Goal: Task Accomplishment & Management: Manage account settings

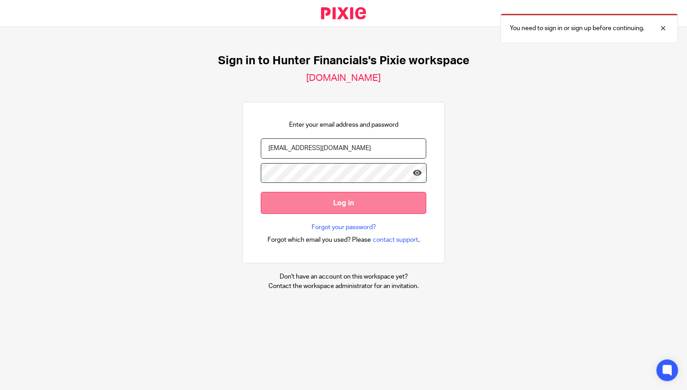
click at [340, 204] on input "Log in" at bounding box center [344, 203] width 166 height 22
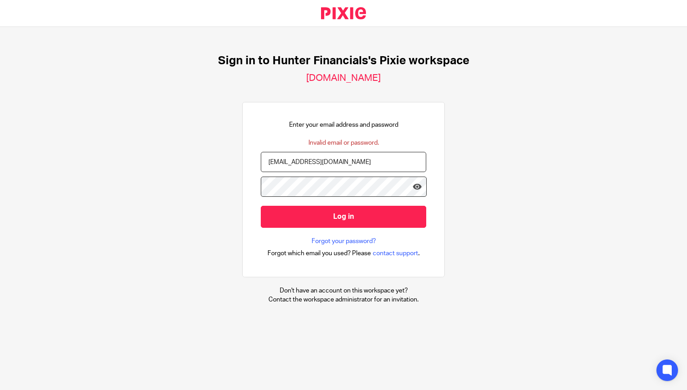
click at [377, 165] on input "[EMAIL_ADDRESS][DOMAIN_NAME]" at bounding box center [344, 162] width 166 height 20
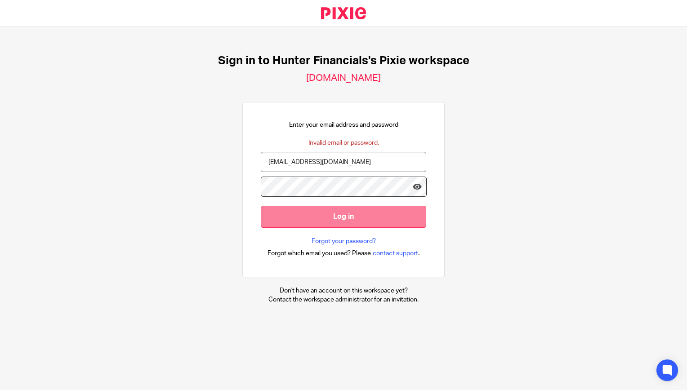
click at [353, 211] on input "Log in" at bounding box center [344, 217] width 166 height 22
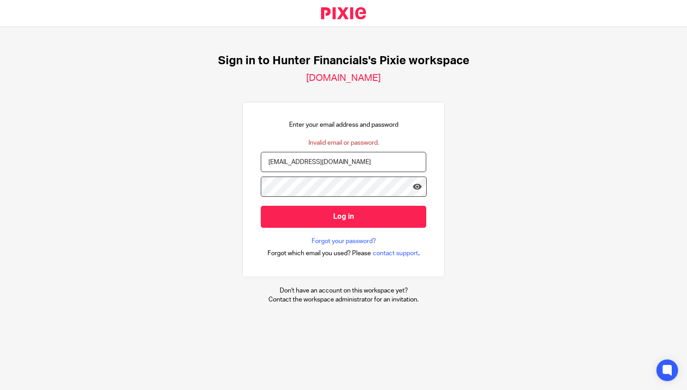
click at [261, 206] on div at bounding box center [261, 206] width 0 height 0
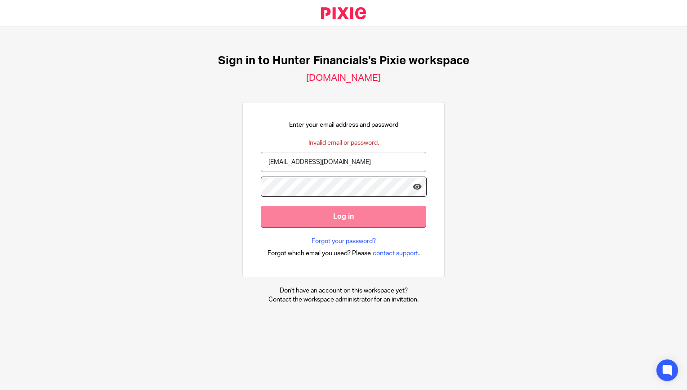
click at [345, 219] on input "Log in" at bounding box center [344, 217] width 166 height 22
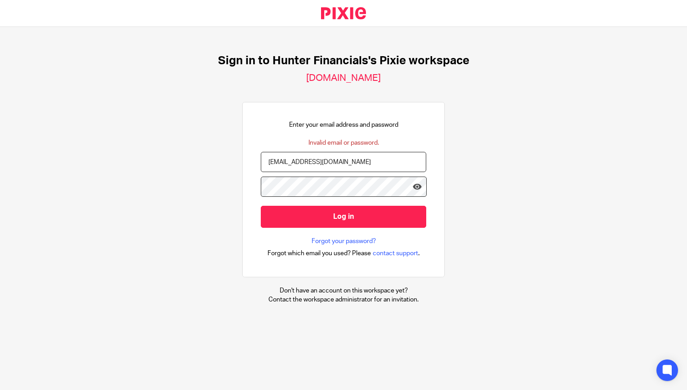
click at [233, 184] on div "Sign in to Hunter Financials's Pixie workspace hunter-financials.usepixie.net E…" at bounding box center [343, 179] width 687 height 305
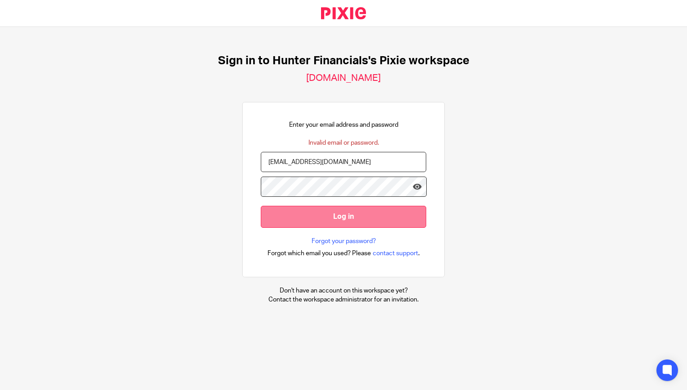
click at [337, 214] on input "Log in" at bounding box center [344, 217] width 166 height 22
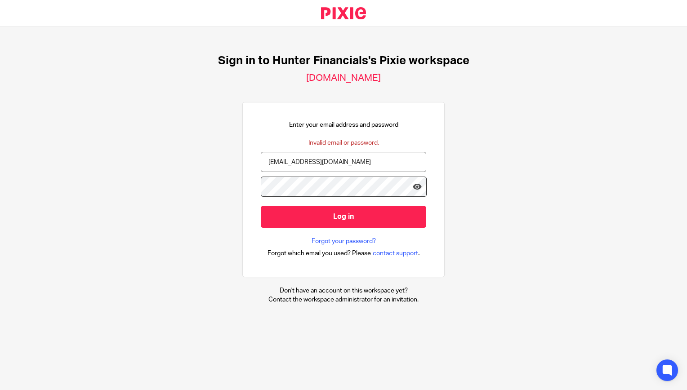
click at [229, 187] on div "Sign in to Hunter Financials's Pixie workspace [DOMAIN_NAME] Enter your email a…" at bounding box center [343, 179] width 687 height 305
click at [369, 159] on input "[EMAIL_ADDRESS][DOMAIN_NAME]" at bounding box center [344, 162] width 166 height 20
click at [459, 171] on div "Sign in to Hunter Financials's Pixie workspace [DOMAIN_NAME] Enter your email a…" at bounding box center [343, 179] width 687 height 305
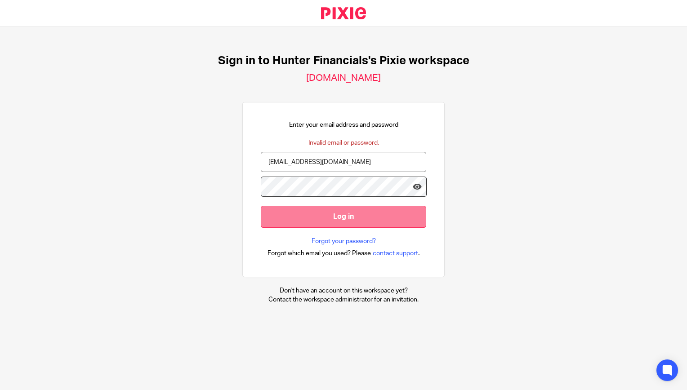
click at [374, 219] on input "Log in" at bounding box center [344, 217] width 166 height 22
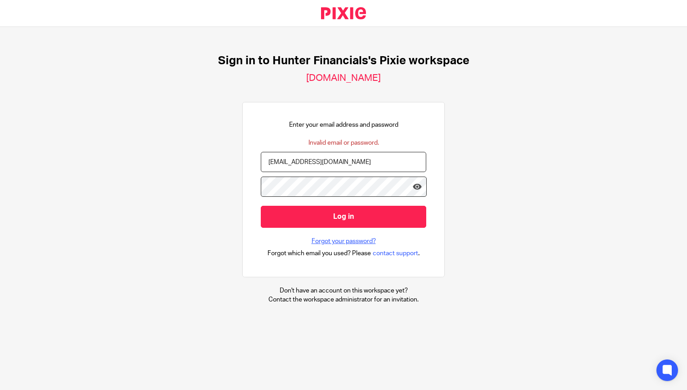
click at [355, 239] on link "Forgot your password?" at bounding box center [344, 241] width 64 height 9
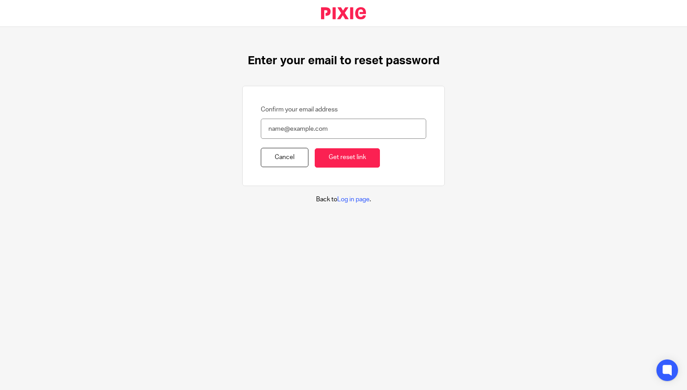
type input "[EMAIL_ADDRESS][DOMAIN_NAME]"
click at [358, 169] on div "Confirm your email address giverny@hunterfinancials.com Cancel Get reset link" at bounding box center [343, 136] width 202 height 100
click at [346, 159] on input "Get reset link" at bounding box center [347, 157] width 65 height 19
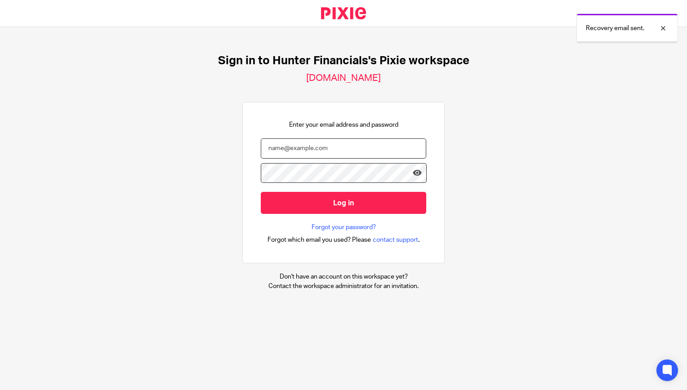
type input "[EMAIL_ADDRESS][DOMAIN_NAME]"
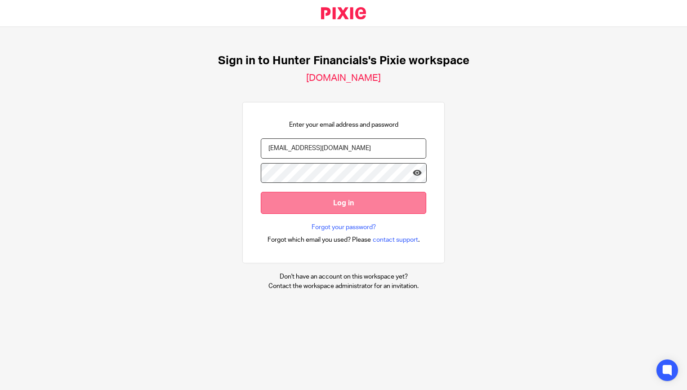
click at [362, 205] on input "Log in" at bounding box center [344, 203] width 166 height 22
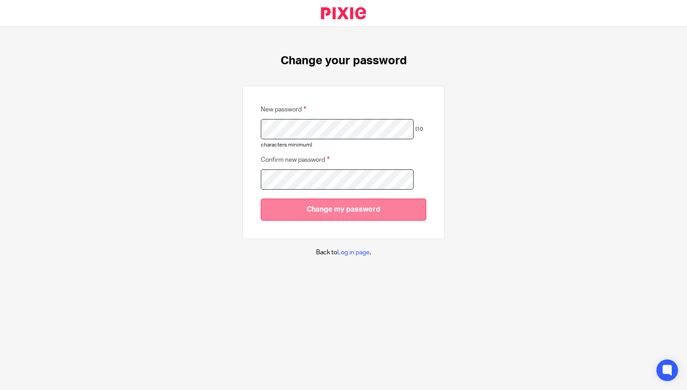
click at [338, 211] on input "Change my password" at bounding box center [344, 210] width 166 height 22
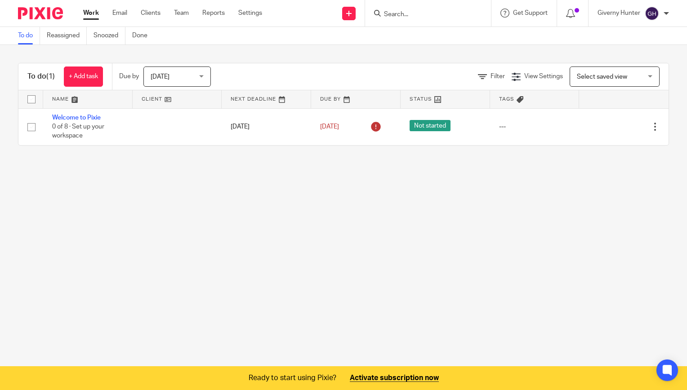
click at [174, 10] on ul "Work Email Clients Team Reports Settings" at bounding box center [179, 13] width 193 height 9
click at [184, 13] on link "Team" at bounding box center [181, 13] width 15 height 9
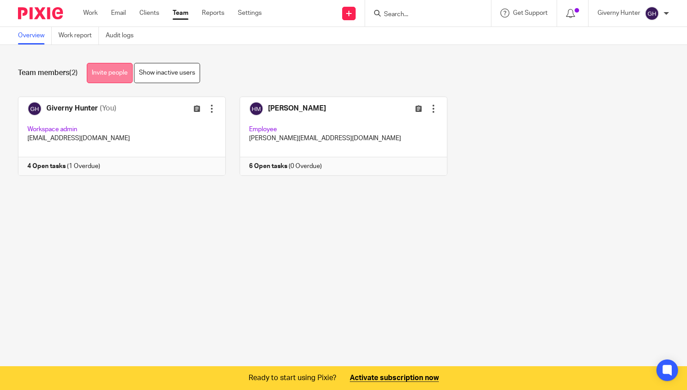
click at [119, 73] on link "Invite people" at bounding box center [110, 73] width 46 height 20
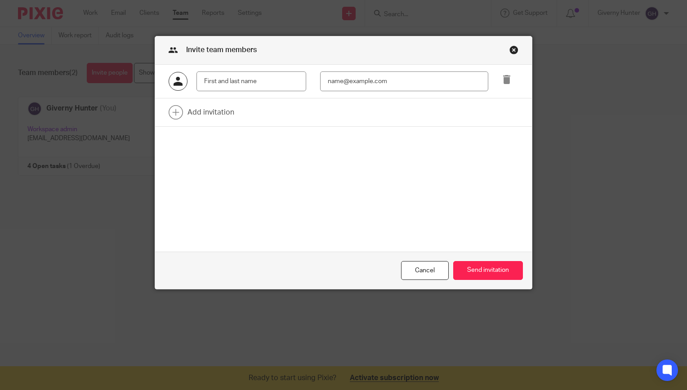
type input "W"
type input "[PERSON_NAME][DATE]"
type input "[PERSON_NAME][EMAIL_ADDRESS][PERSON_NAME][DATE][DOMAIN_NAME]"
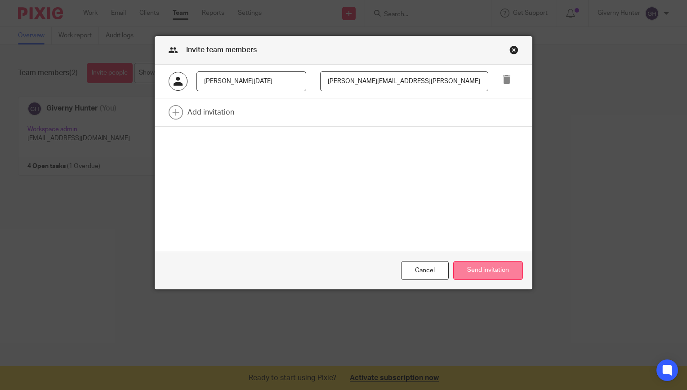
click at [479, 269] on button "Send invitation" at bounding box center [488, 270] width 70 height 19
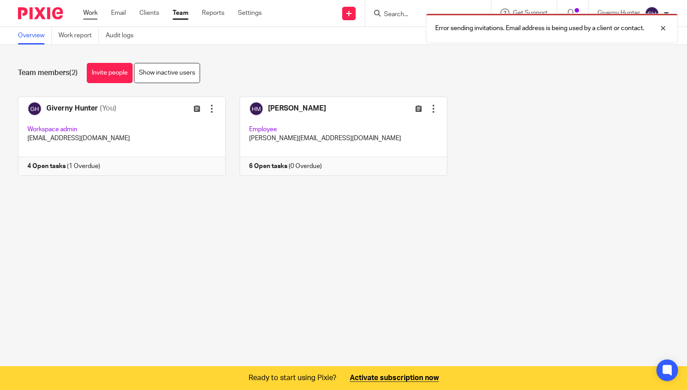
click at [90, 13] on link "Work" at bounding box center [90, 13] width 14 height 9
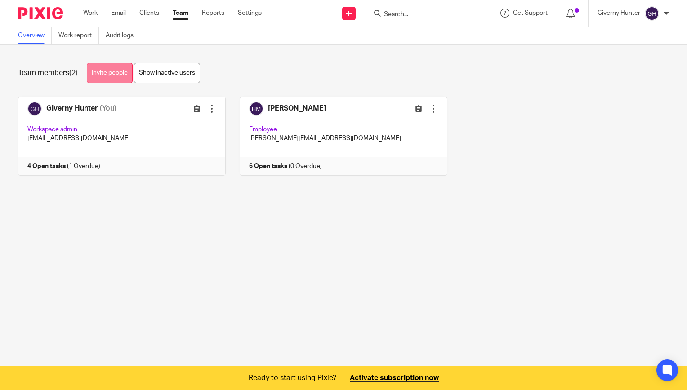
click at [111, 73] on link "Invite people" at bounding box center [110, 73] width 46 height 20
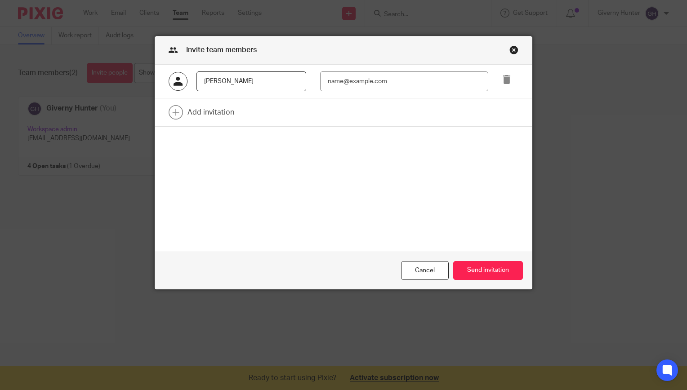
type input "Edward Noel"
type input "bookkeeping@hunterfinancials.com"
click at [488, 267] on button "Send invitation" at bounding box center [488, 270] width 70 height 19
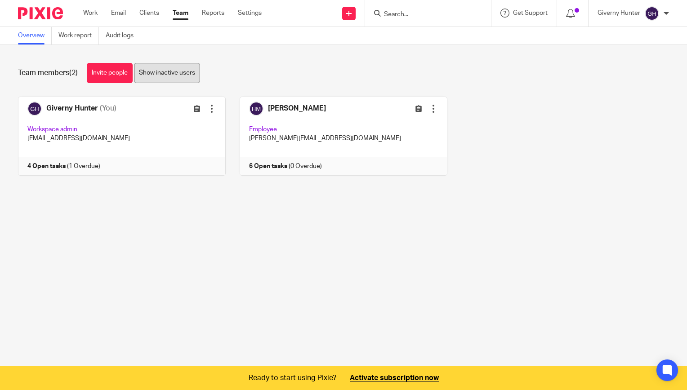
click at [179, 79] on link "Show inactive users" at bounding box center [167, 73] width 66 height 20
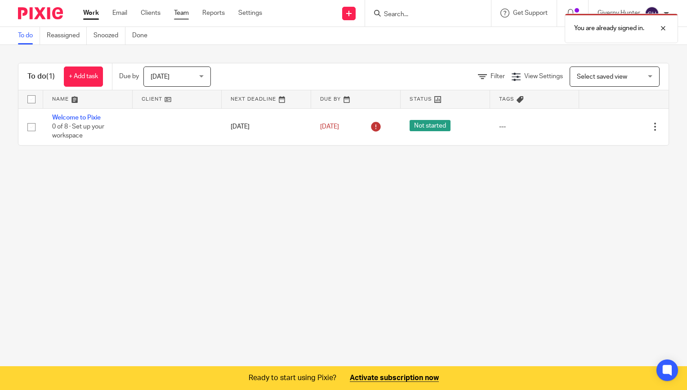
click at [182, 17] on link "Team" at bounding box center [181, 13] width 15 height 9
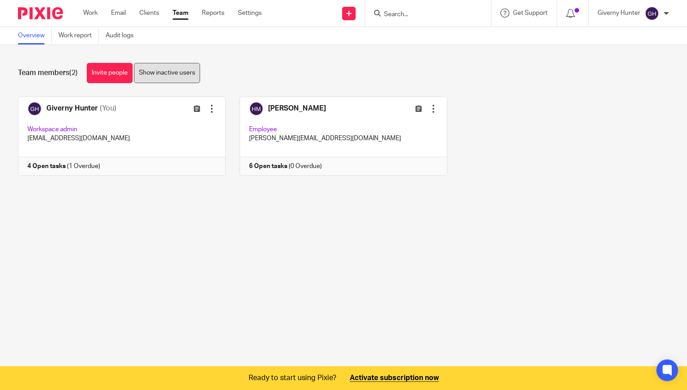
click at [187, 74] on link "Show inactive users" at bounding box center [167, 73] width 66 height 20
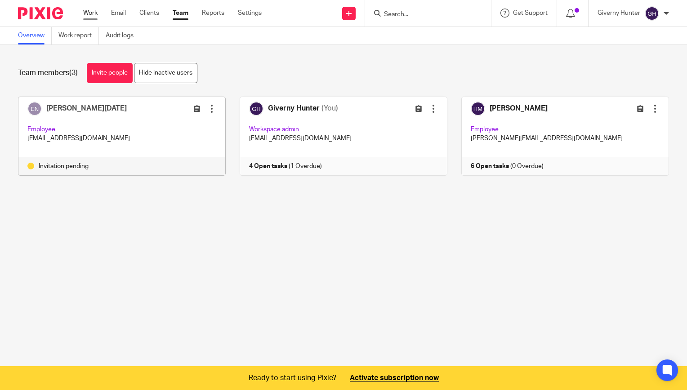
click at [96, 16] on link "Work" at bounding box center [90, 13] width 14 height 9
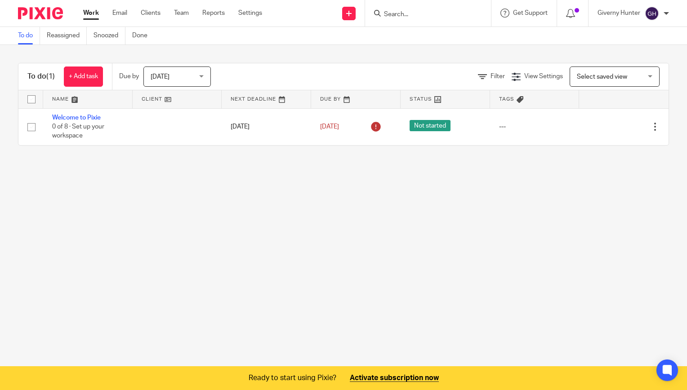
click at [169, 81] on span "[DATE]" at bounding box center [175, 76] width 48 height 19
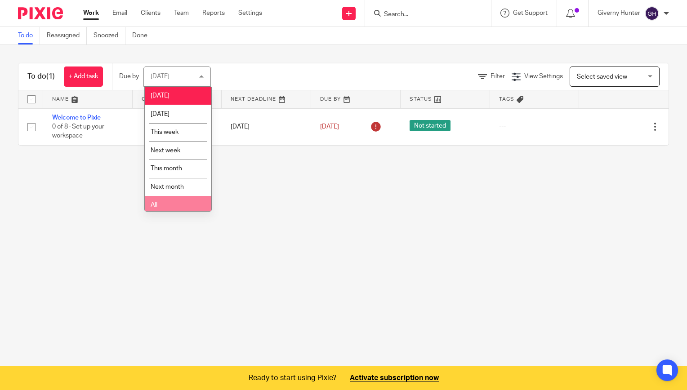
click at [169, 210] on li "All" at bounding box center [178, 205] width 67 height 18
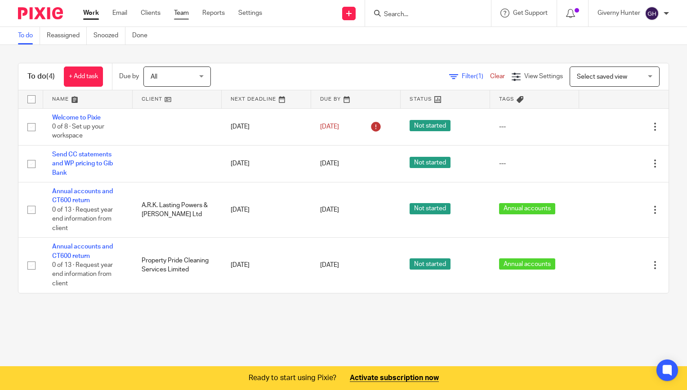
click at [187, 10] on link "Team" at bounding box center [181, 13] width 15 height 9
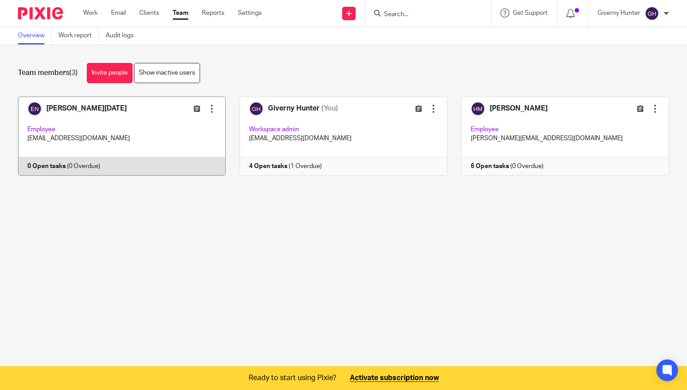
click at [211, 107] on div at bounding box center [211, 108] width 9 height 9
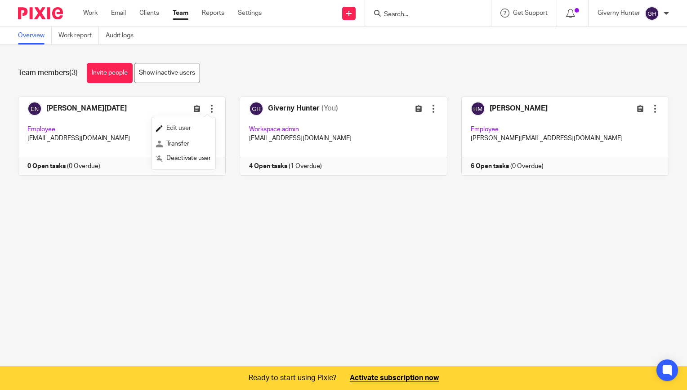
click at [185, 124] on link "Edit user" at bounding box center [183, 128] width 55 height 13
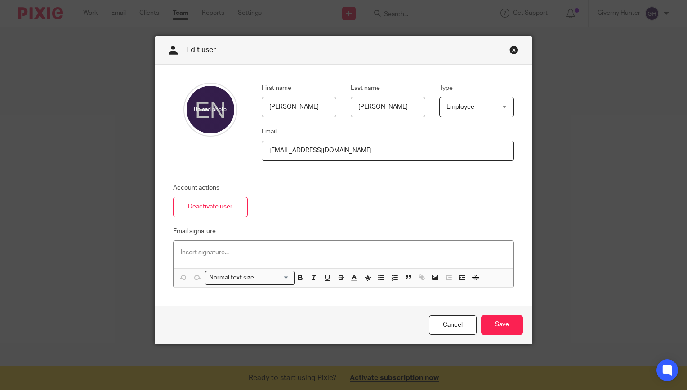
click at [493, 96] on fieldset "Type Employee Employee Employee Workspace admin employee" at bounding box center [469, 100] width 89 height 35
click at [493, 100] on span "Employee" at bounding box center [474, 107] width 54 height 19
click at [482, 140] on li "Workspace admin" at bounding box center [473, 144] width 74 height 18
click at [497, 322] on input "Save" at bounding box center [502, 325] width 42 height 19
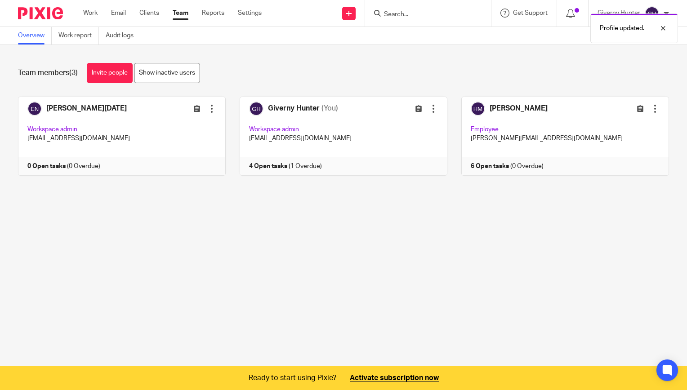
click at [399, 261] on main "Overview Work report Audit logs Team members (3) Invite people Show inactive us…" at bounding box center [343, 195] width 687 height 390
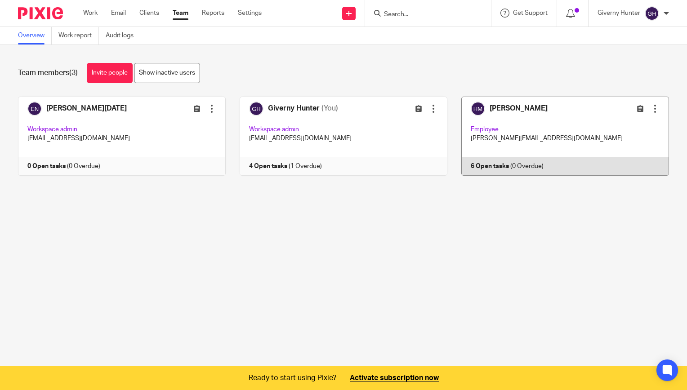
click at [651, 110] on div at bounding box center [655, 108] width 9 height 9
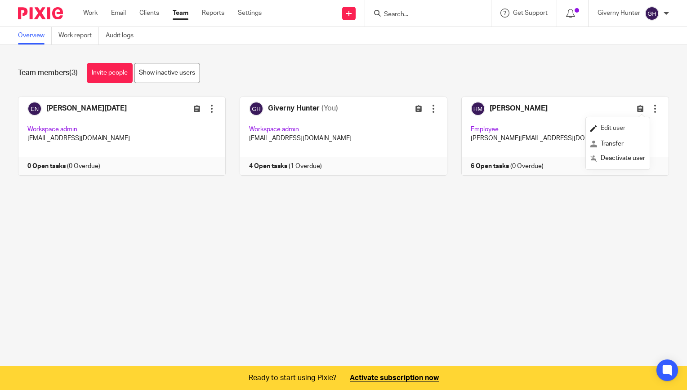
click at [613, 131] on span "Edit user" at bounding box center [613, 128] width 25 height 6
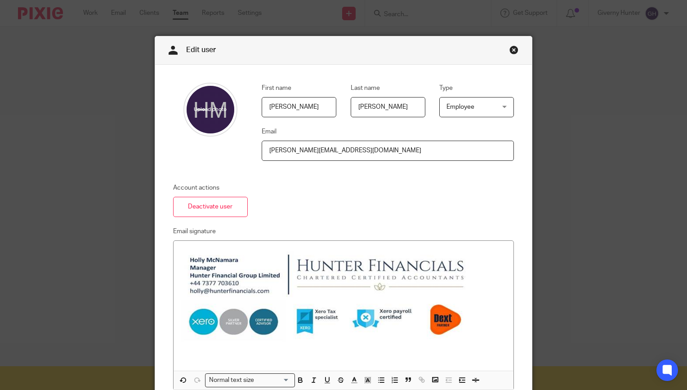
click at [470, 112] on span "Employee" at bounding box center [474, 107] width 54 height 19
click at [463, 147] on span "Workspace admin" at bounding box center [467, 144] width 50 height 6
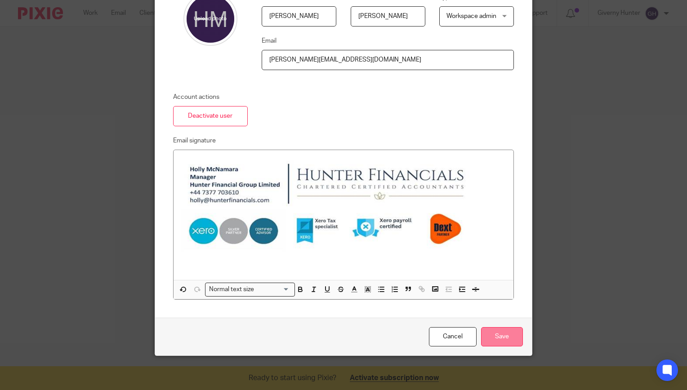
click at [506, 332] on input "Save" at bounding box center [502, 336] width 42 height 19
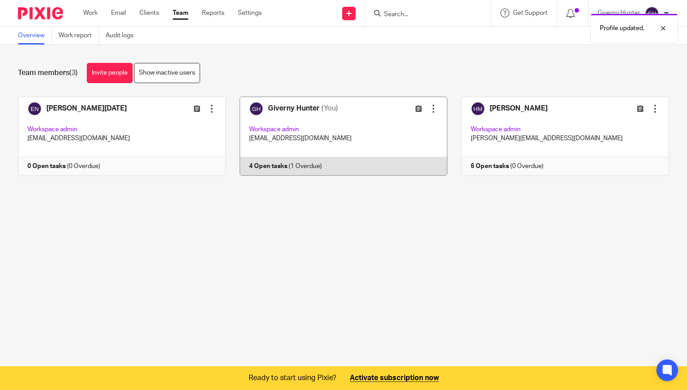
click at [377, 131] on link at bounding box center [337, 136] width 222 height 79
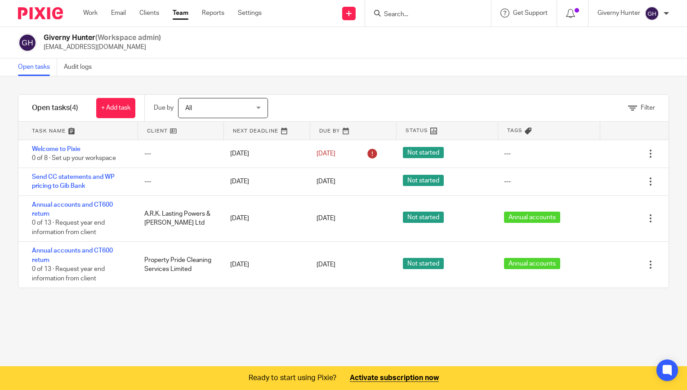
click at [185, 11] on link "Team" at bounding box center [181, 13] width 16 height 9
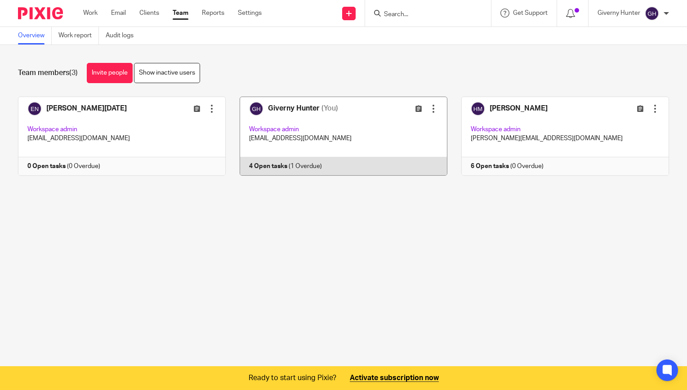
click at [429, 108] on div at bounding box center [433, 108] width 9 height 9
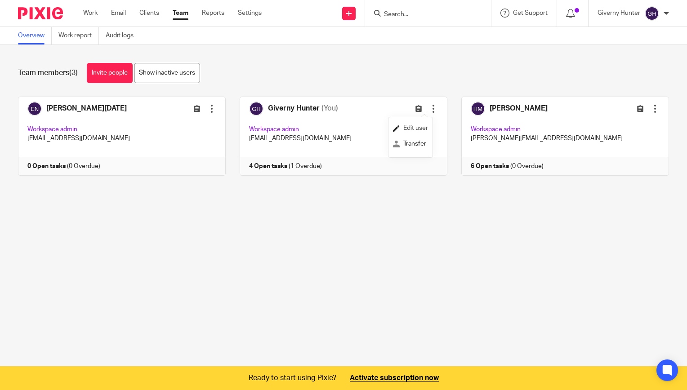
click at [414, 129] on span "Edit user" at bounding box center [415, 128] width 25 height 6
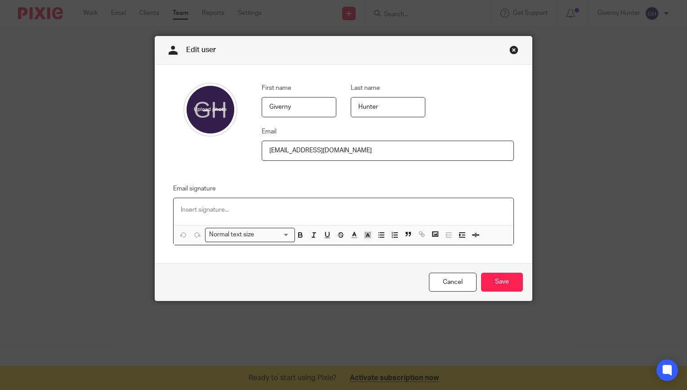
click at [305, 202] on div at bounding box center [344, 211] width 340 height 27
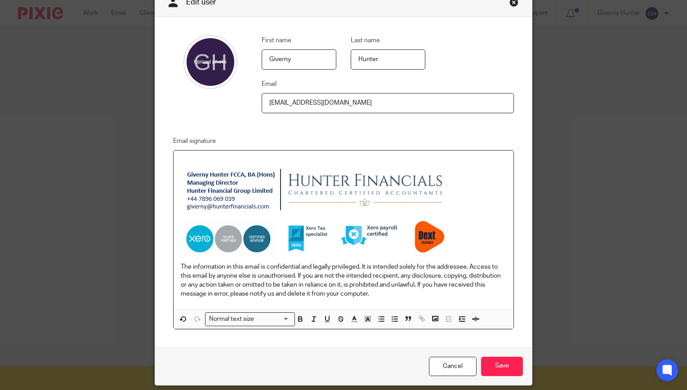
scroll to position [49, 0]
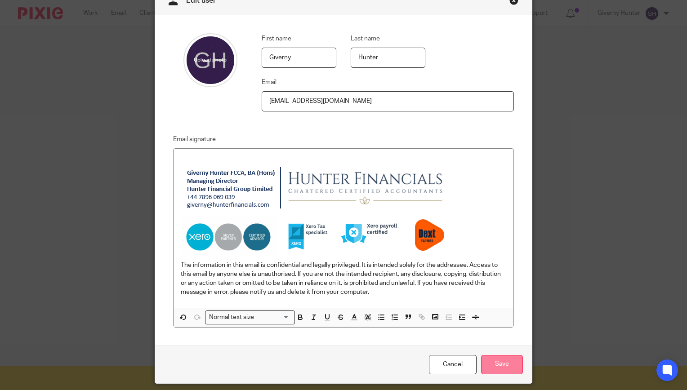
click at [501, 368] on input "Save" at bounding box center [502, 364] width 42 height 19
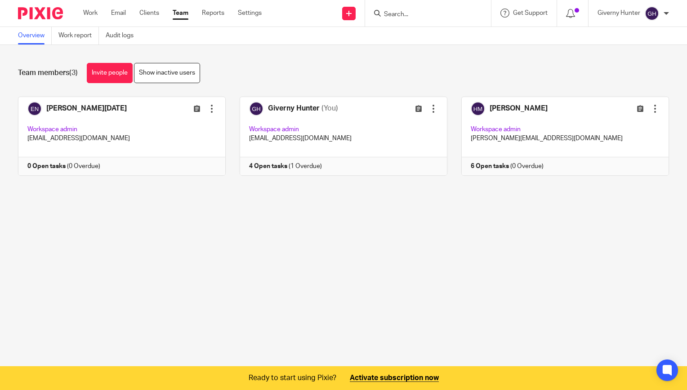
click at [272, 16] on ul "Work Email Clients Team Reports Settings" at bounding box center [179, 13] width 192 height 9
click at [255, 13] on link "Settings" at bounding box center [250, 13] width 24 height 9
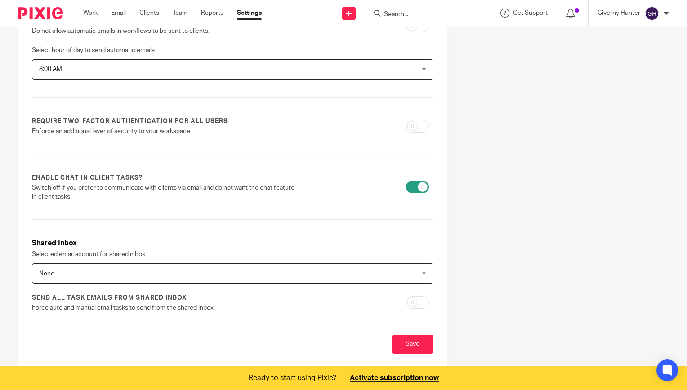
scroll to position [322, 0]
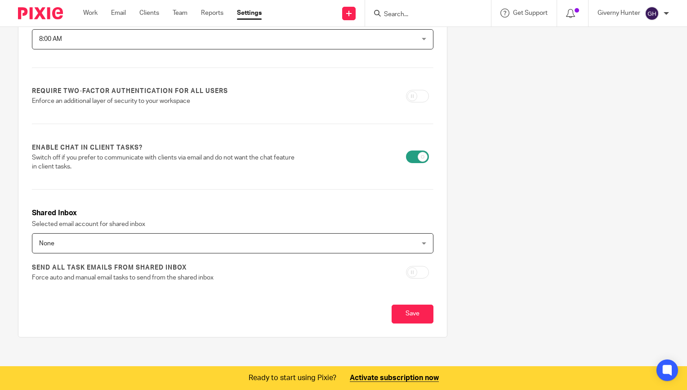
click at [410, 99] on input "checkbox" at bounding box center [417, 96] width 23 height 13
checkbox input "true"
click at [397, 317] on input "Save" at bounding box center [413, 314] width 42 height 19
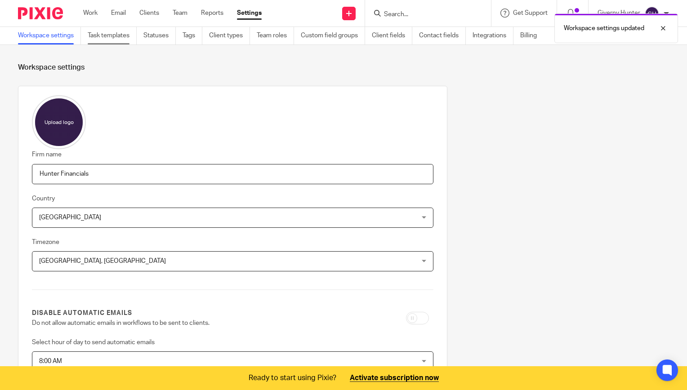
click at [120, 34] on link "Task templates" at bounding box center [112, 36] width 49 height 18
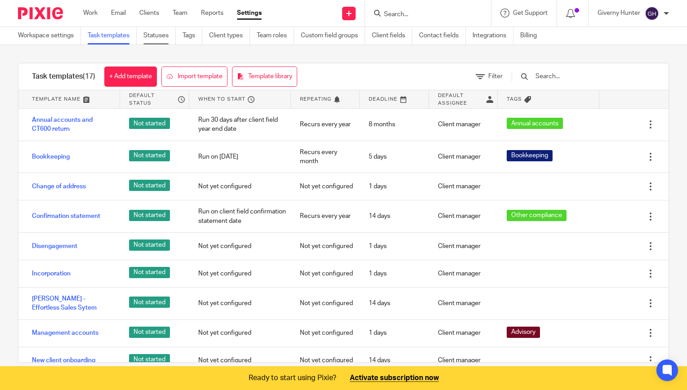
click at [160, 35] on link "Statuses" at bounding box center [159, 36] width 32 height 18
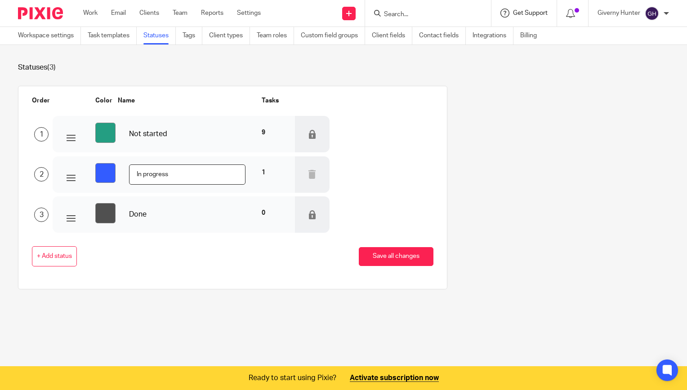
click at [528, 12] on span "Get Support" at bounding box center [530, 13] width 35 height 6
click at [511, 56] on span "Help Documentation" at bounding box center [510, 56] width 76 height 9
click at [640, 7] on div "Giverny Hunter" at bounding box center [634, 13] width 72 height 14
click at [579, 11] on span at bounding box center [577, 10] width 4 height 4
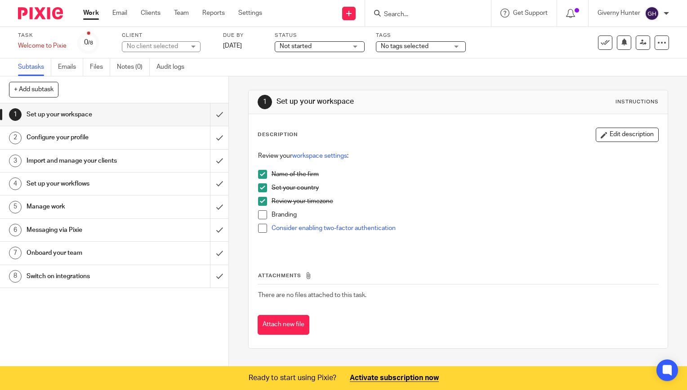
click at [260, 232] on li "Consider enabling two-factor authentication" at bounding box center [458, 230] width 400 height 13
click at [260, 228] on span at bounding box center [262, 228] width 9 height 9
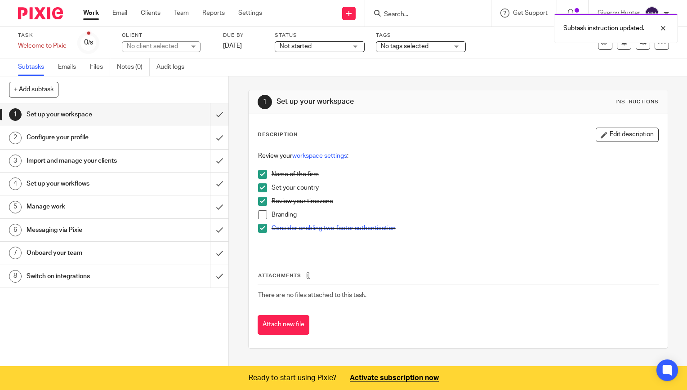
click at [261, 215] on span at bounding box center [262, 215] width 9 height 9
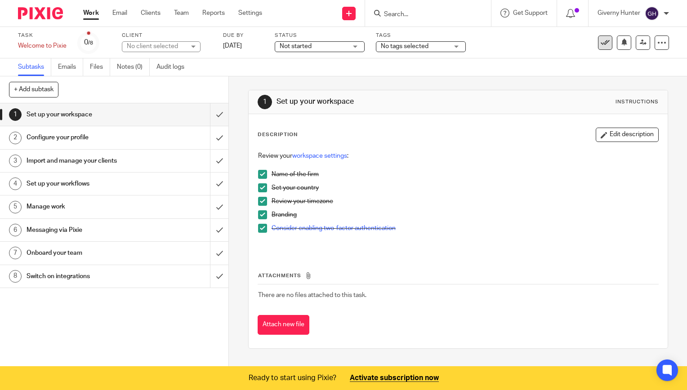
click at [601, 42] on icon at bounding box center [605, 42] width 9 height 9
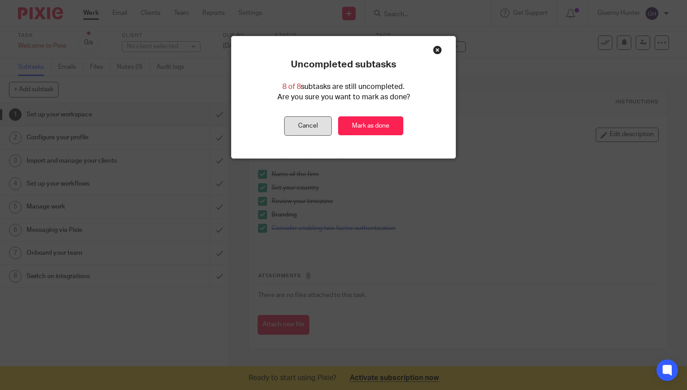
click at [306, 122] on button "Cancel" at bounding box center [308, 125] width 48 height 19
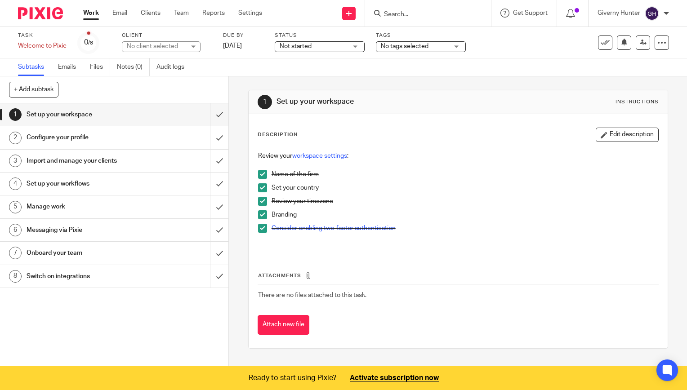
click at [69, 139] on h1 "Configure your profile" at bounding box center [85, 137] width 116 height 13
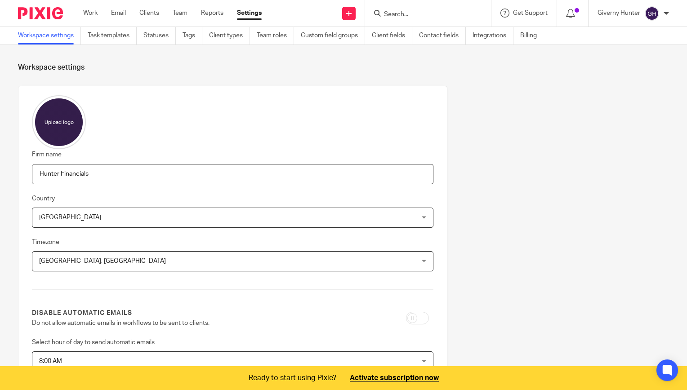
click at [65, 125] on input "file" at bounding box center [59, 122] width 54 height 54
type input "C:\fakepath\Hunter Financials update - without tagline and without Background.j…"
click at [229, 96] on div "Firm name Hunter Financials Country United Kingdom United Kingdom Afghanistan A…" at bounding box center [233, 354] width 402 height 518
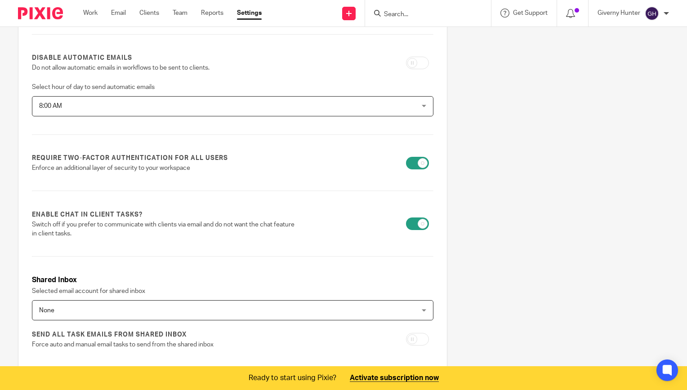
scroll to position [322, 0]
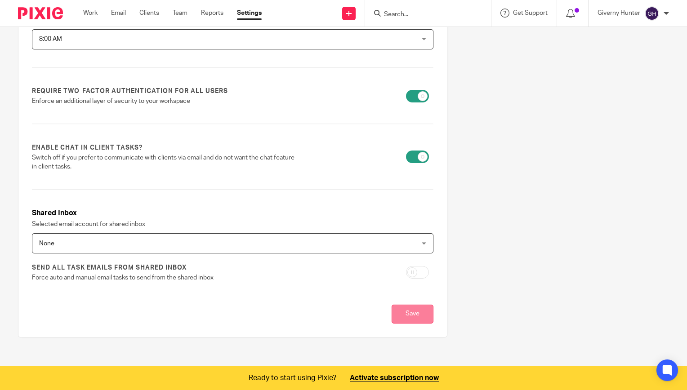
click at [401, 311] on input "Save" at bounding box center [413, 314] width 42 height 19
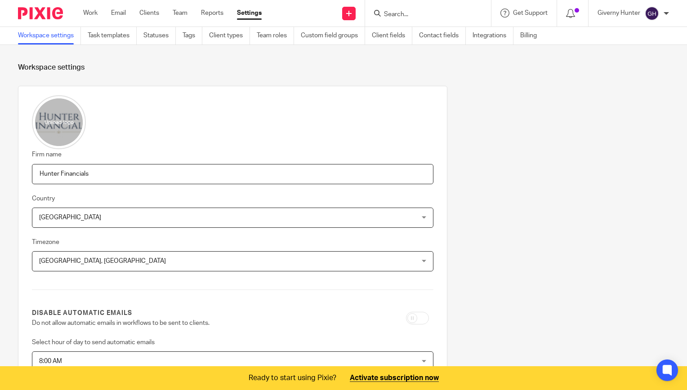
click at [101, 17] on ul "Work Email Clients Team Reports Settings" at bounding box center [179, 13] width 192 height 9
click at [92, 10] on link "Work" at bounding box center [90, 13] width 14 height 9
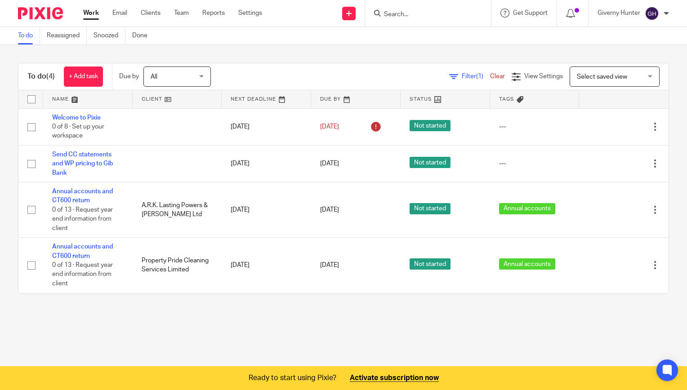
click at [124, 14] on link "Email" at bounding box center [119, 13] width 15 height 9
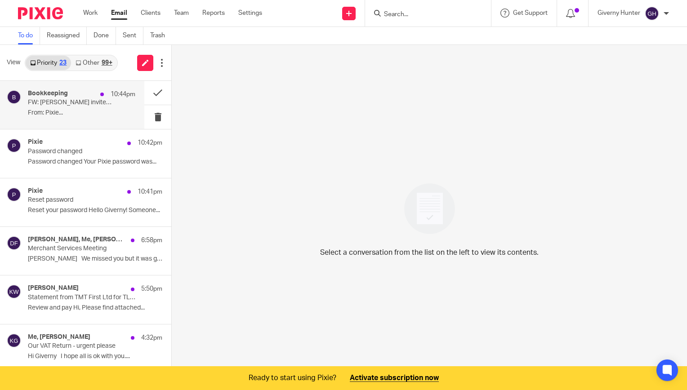
click at [85, 106] on p "FW: Giverny Hunter invited you to join them on Pixie" at bounding box center [71, 103] width 86 height 8
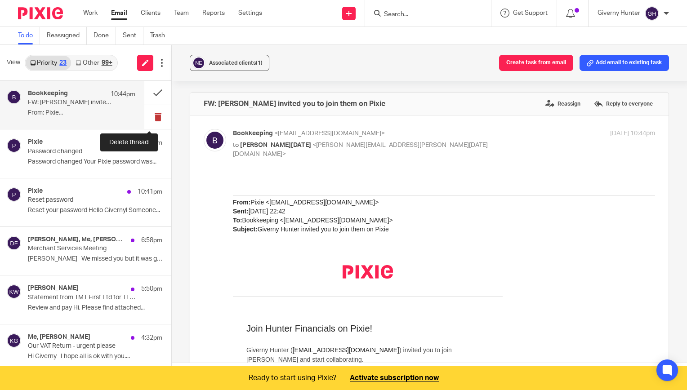
click at [152, 114] on button at bounding box center [157, 117] width 27 height 24
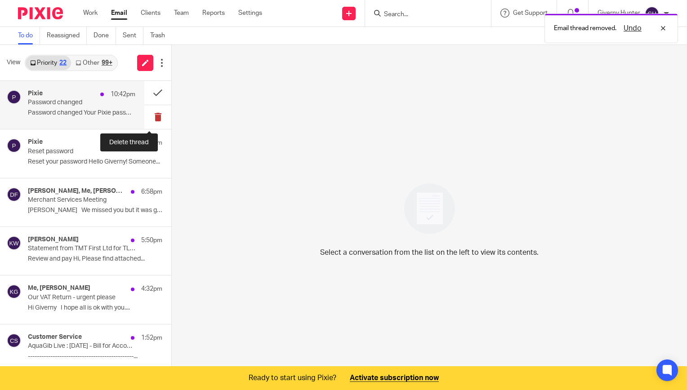
click at [149, 116] on button at bounding box center [157, 117] width 27 height 24
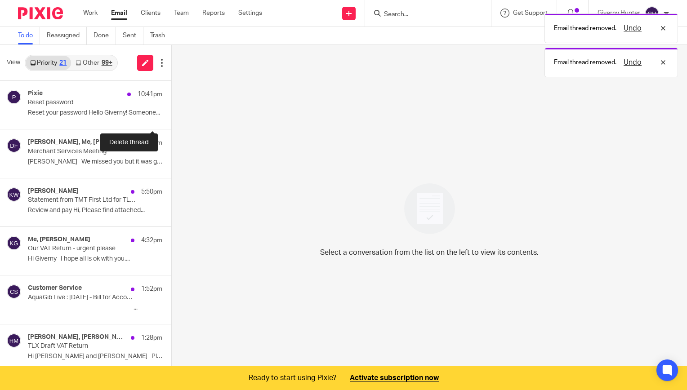
click at [171, 116] on button at bounding box center [174, 117] width 7 height 24
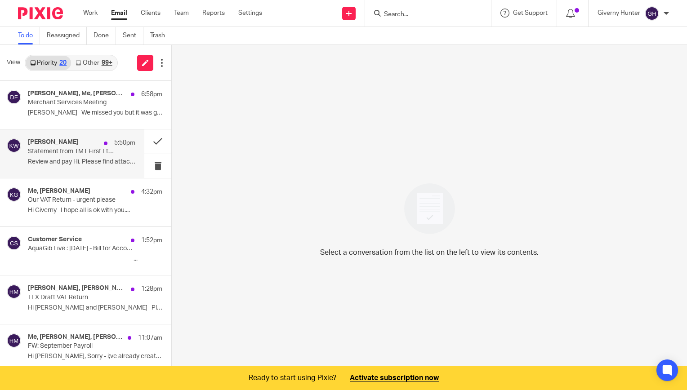
click at [66, 142] on h4 "Kellie Woodward" at bounding box center [53, 143] width 51 height 8
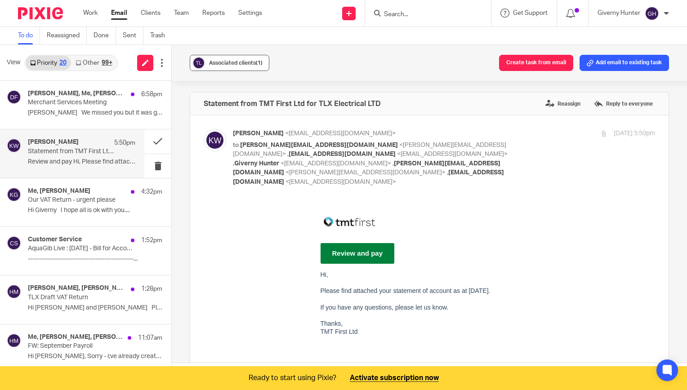
click at [232, 61] on span "Associated clients (1)" at bounding box center [236, 62] width 54 height 5
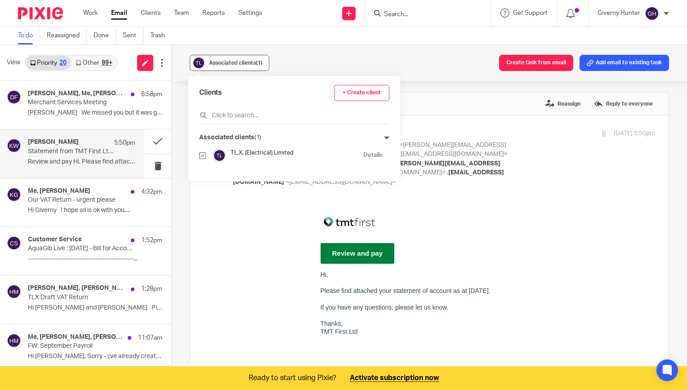
click at [232, 61] on span "Associated clients (1)" at bounding box center [236, 62] width 54 height 5
click at [309, 65] on div "Associated clients (1) Create task from email Add email to existing task" at bounding box center [429, 63] width 515 height 36
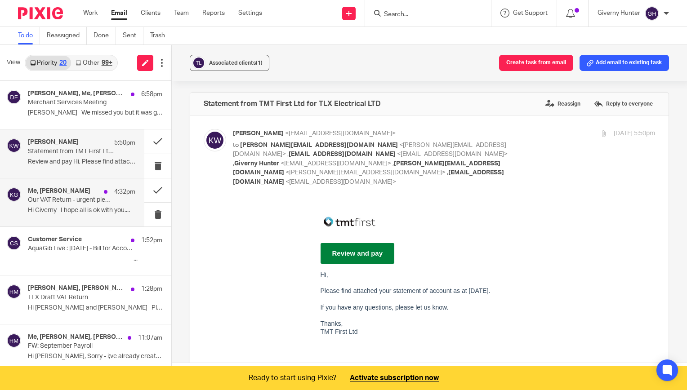
click at [68, 194] on h4 "Me, Karen Greenall" at bounding box center [59, 192] width 63 height 8
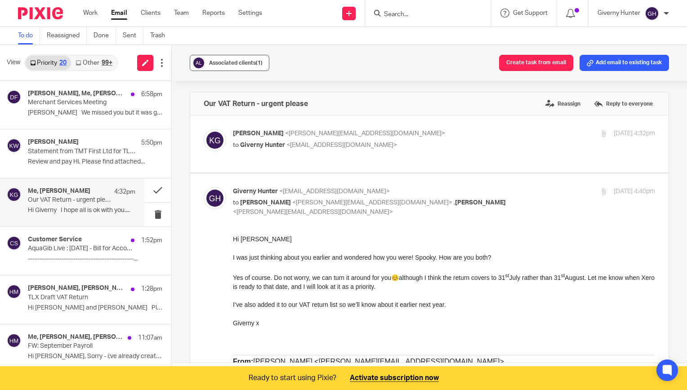
click at [243, 59] on div "Associated clients (1)" at bounding box center [236, 62] width 54 height 9
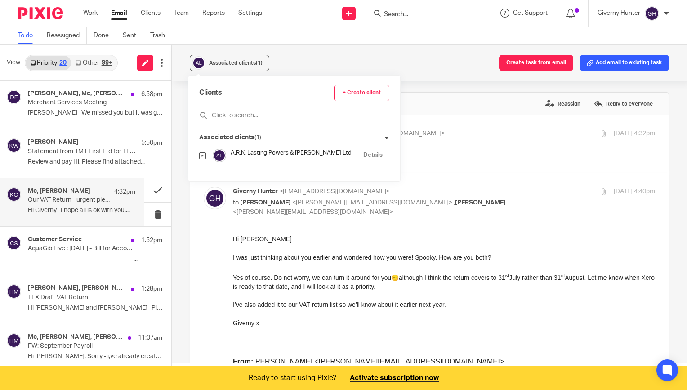
click at [316, 67] on div "Associated clients (1) Create task from email Add email to existing task" at bounding box center [429, 63] width 515 height 36
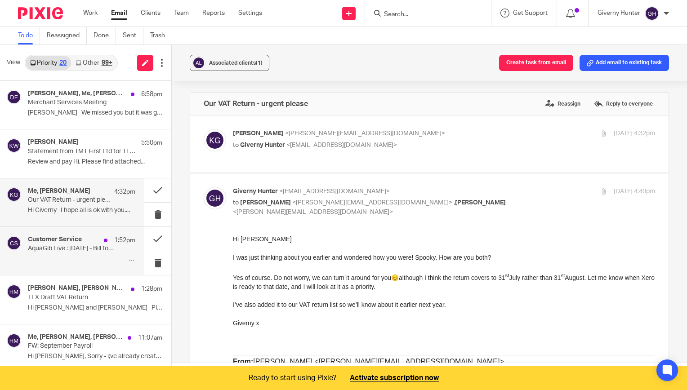
click at [63, 247] on p "AquaGib Live : September, 2025 - Bill for Account Number: 10020774" at bounding box center [71, 249] width 86 height 8
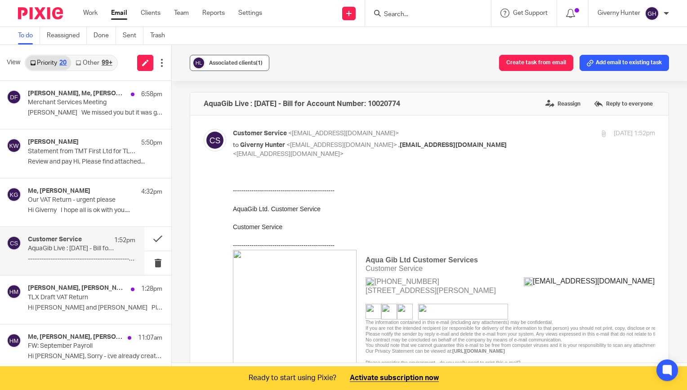
click at [247, 63] on span "Associated clients (1)" at bounding box center [236, 62] width 54 height 5
click at [353, 62] on div "Associated clients (1) Create task from email Add email to existing task" at bounding box center [429, 63] width 515 height 36
click at [230, 58] on button "Associated clients (1)" at bounding box center [230, 63] width 80 height 16
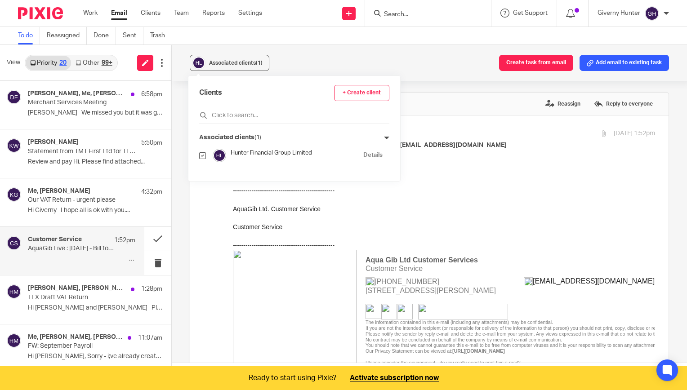
click at [203, 156] on input "checkbox" at bounding box center [202, 155] width 7 height 7
checkbox input "false"
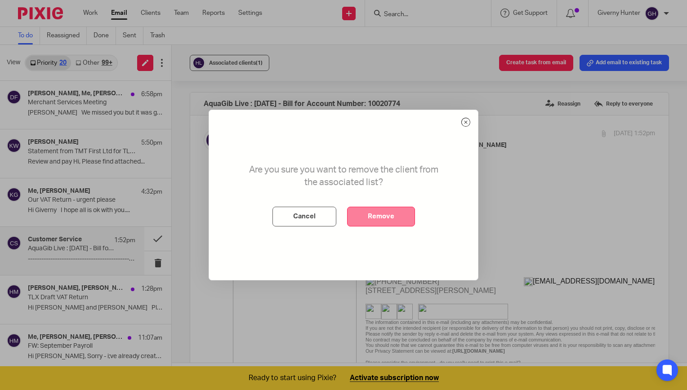
click at [386, 218] on button "Remove" at bounding box center [381, 217] width 68 height 20
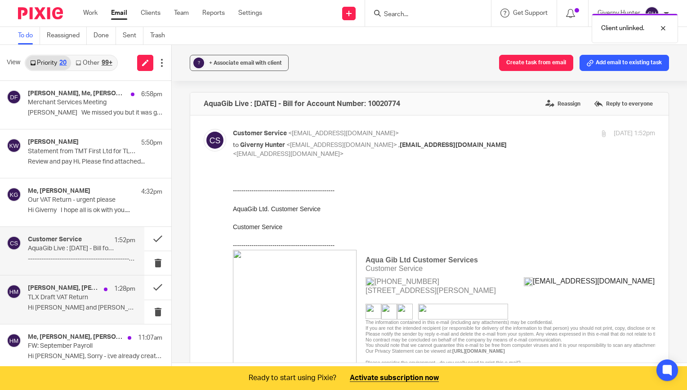
click at [67, 278] on div "Holly Mcnamara, Paul Lever 1:28pm TLX Draft VAT Return Hi Paul and Simon Please…" at bounding box center [72, 300] width 144 height 48
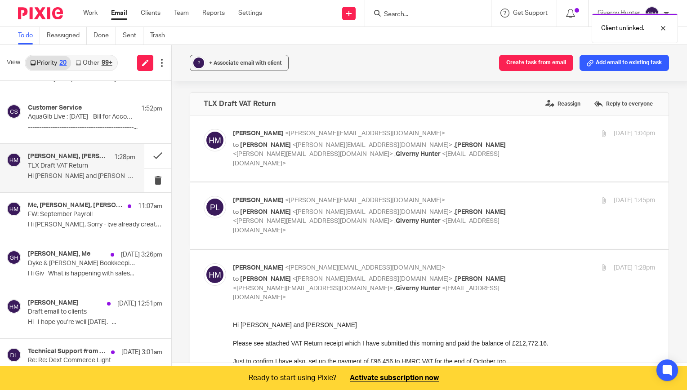
scroll to position [146, 0]
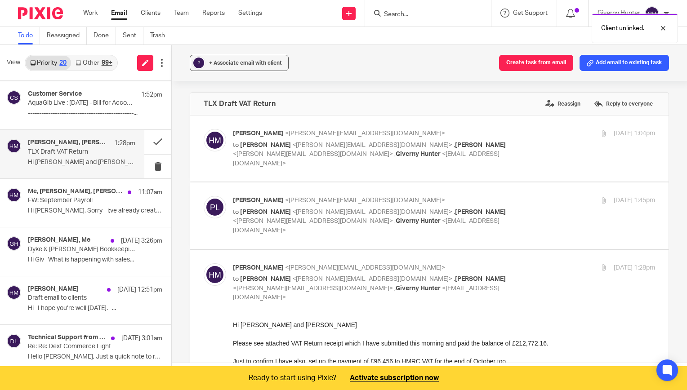
click at [90, 156] on div "Holly Mcnamara, Paul Lever 1:28pm TLX Draft VAT Return Hi Paul and Simon Please…" at bounding box center [81, 154] width 107 height 30
click at [255, 59] on div "+ Associate email with client" at bounding box center [245, 62] width 73 height 9
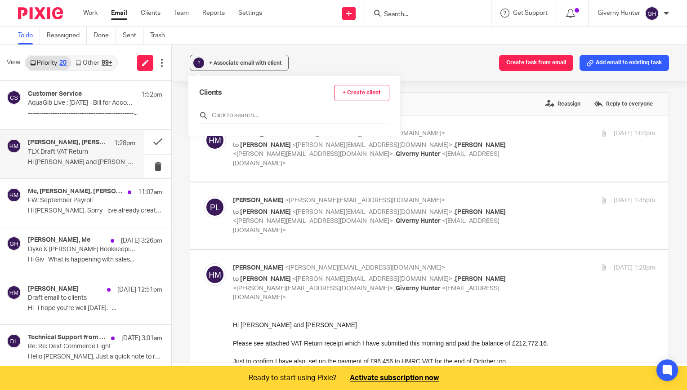
click at [247, 121] on div at bounding box center [294, 117] width 190 height 14
click at [242, 111] on input "text" at bounding box center [294, 115] width 190 height 9
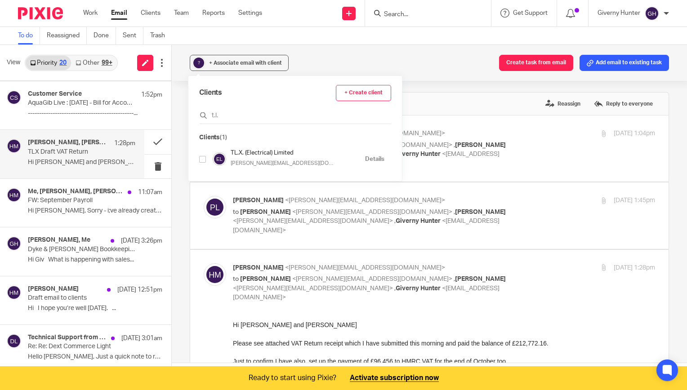
type input "t.l."
click at [204, 160] on input "checkbox" at bounding box center [202, 159] width 7 height 7
checkbox input "true"
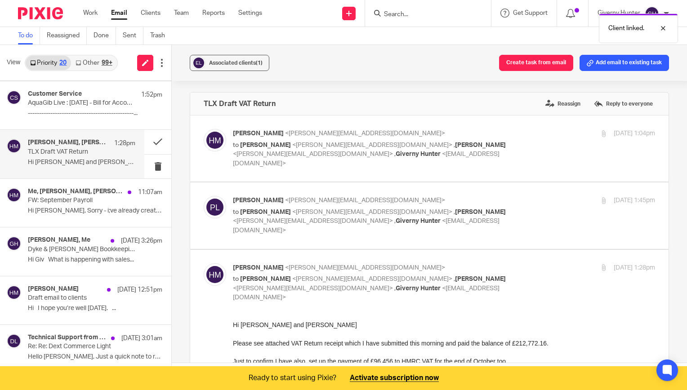
click at [434, 89] on div "Associated clients (1) Create task from email Add email to existing task TLX Dr…" at bounding box center [429, 217] width 515 height 345
click at [62, 211] on p "Hi Giverny, Sorry - i;ve already created an..." at bounding box center [81, 211] width 107 height 8
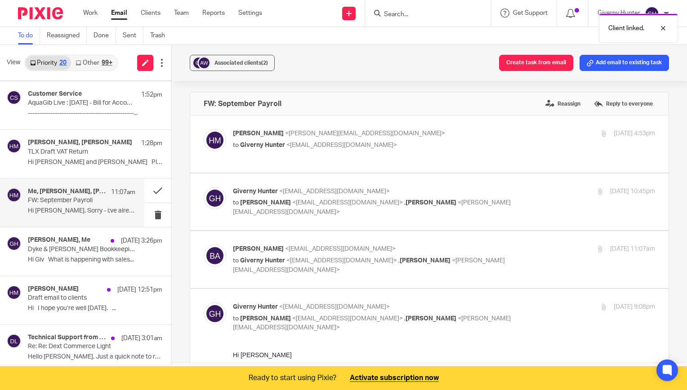
scroll to position [0, 0]
click at [257, 68] on button "Associated clients (2)" at bounding box center [232, 63] width 85 height 16
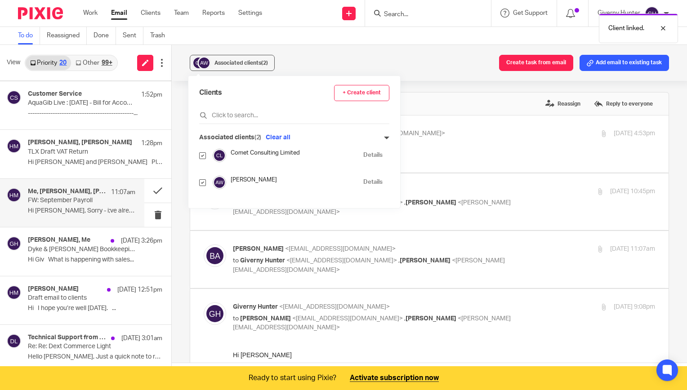
click at [329, 54] on div "Associated clients (2) Create task from email Add email to existing task" at bounding box center [429, 63] width 515 height 36
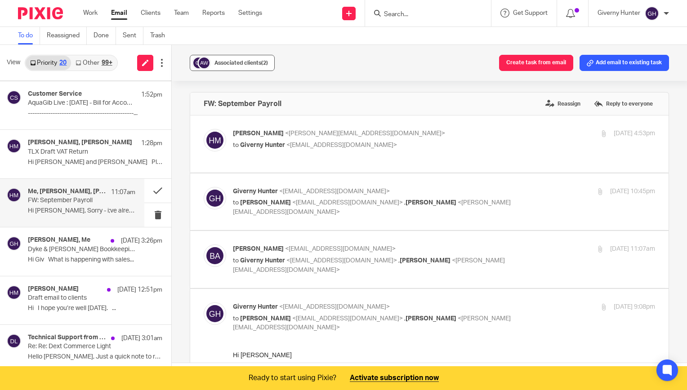
click at [243, 59] on div "Associated clients (2)" at bounding box center [242, 62] width 54 height 9
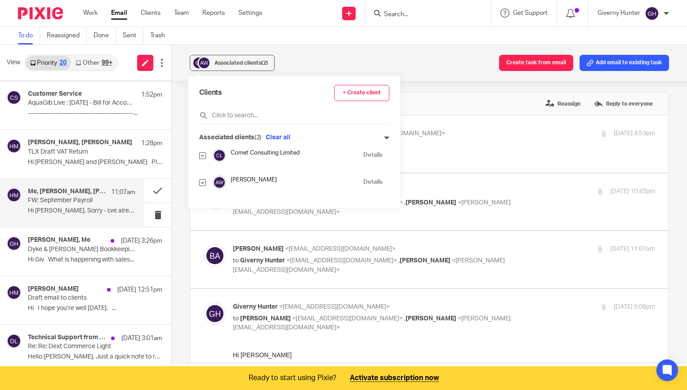
click at [201, 187] on div at bounding box center [202, 182] width 7 height 10
click at [203, 183] on input "checkbox" at bounding box center [202, 182] width 7 height 7
checkbox input "false"
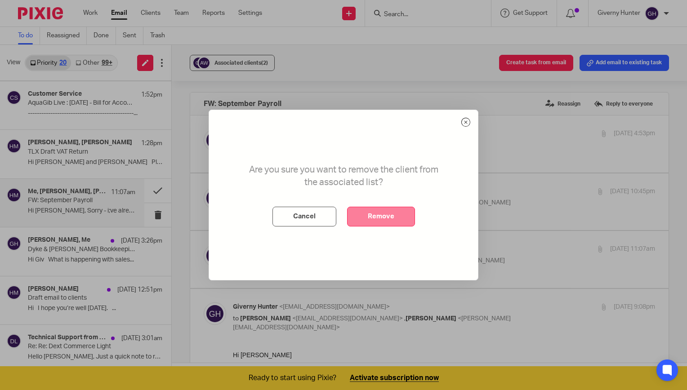
click at [385, 213] on button "Remove" at bounding box center [381, 217] width 68 height 20
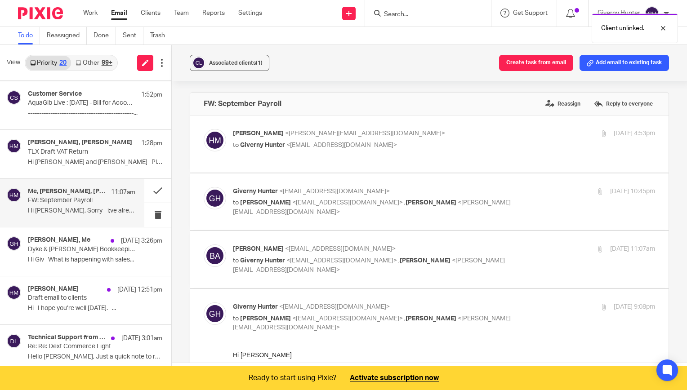
click at [379, 64] on div "Associated clients (1) Create task from email Add email to existing task" at bounding box center [429, 63] width 515 height 36
click at [60, 254] on div "Holly Mcnamara, Me 24 Sep 3:26pm Dyke & Dean Bookkeeping Hi Giv What is happeni…" at bounding box center [81, 252] width 107 height 30
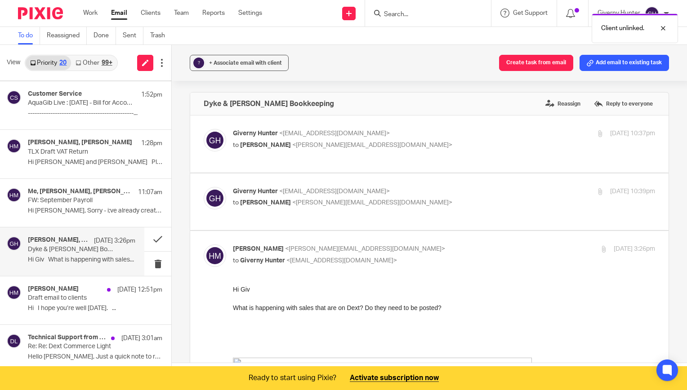
click at [243, 54] on div "? + Associate email with client Create task from email Add email to existing ta…" at bounding box center [429, 63] width 515 height 36
click at [234, 62] on span "+ Associate email with client" at bounding box center [245, 62] width 73 height 5
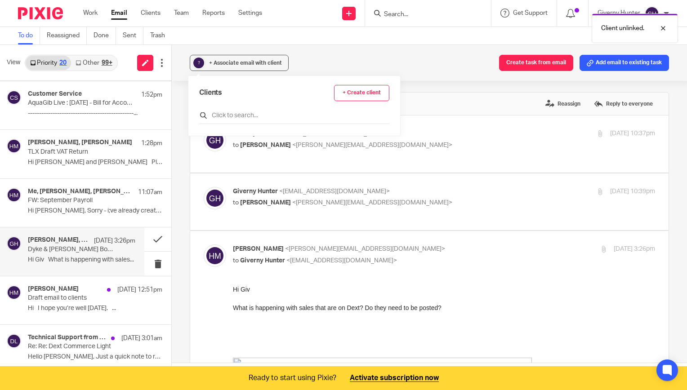
click at [228, 112] on input "text" at bounding box center [294, 115] width 190 height 9
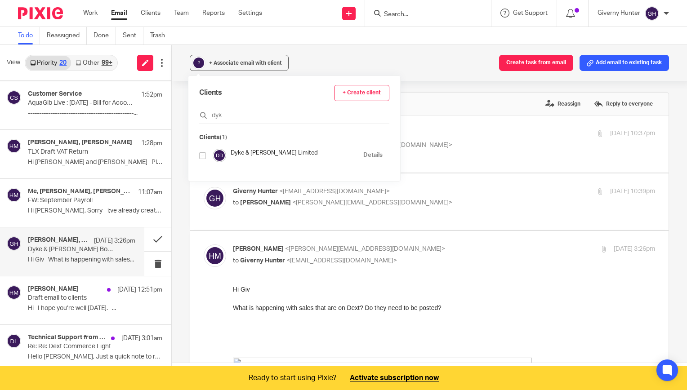
type input "dyk"
click at [202, 144] on div "Clients (1) Dyke & Dean Limited Details" at bounding box center [294, 151] width 190 height 36
click at [202, 151] on div at bounding box center [202, 155] width 7 height 10
click at [202, 156] on input "checkbox" at bounding box center [202, 155] width 7 height 7
checkbox input "true"
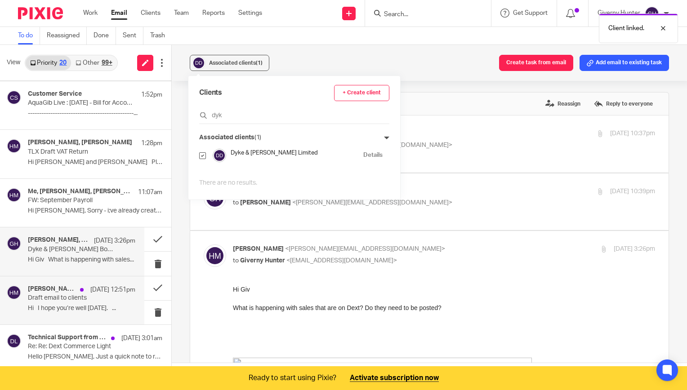
click at [66, 295] on p "Draft email to clients" at bounding box center [71, 299] width 86 height 8
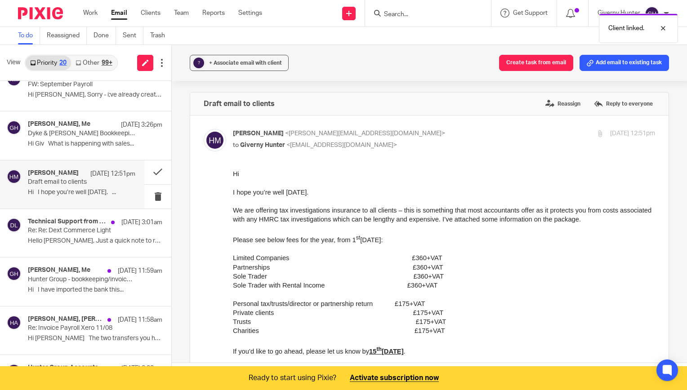
scroll to position [277, 0]
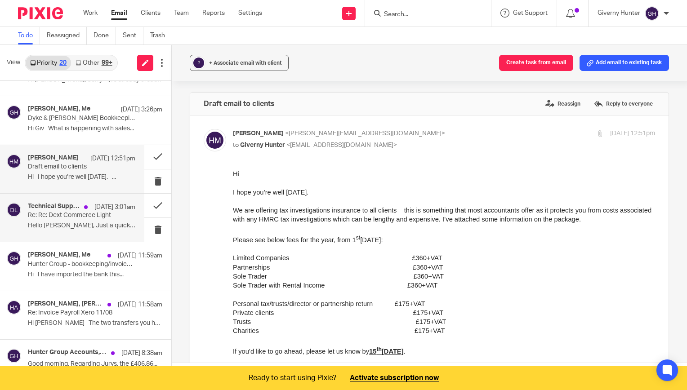
click at [54, 224] on p "Hello Davide, Just a quick note to remind you..." at bounding box center [81, 226] width 107 height 8
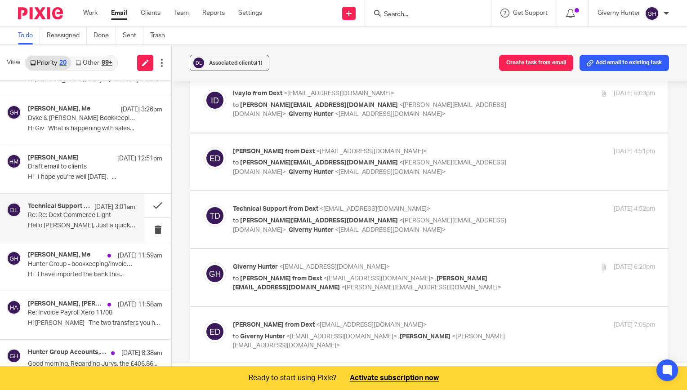
scroll to position [25, 0]
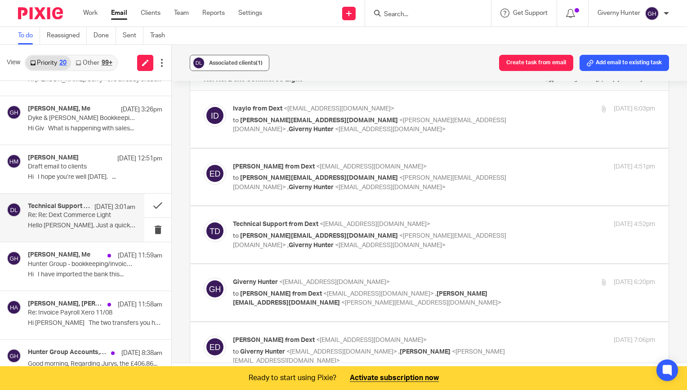
click at [242, 62] on span "Associated clients (1)" at bounding box center [236, 62] width 54 height 5
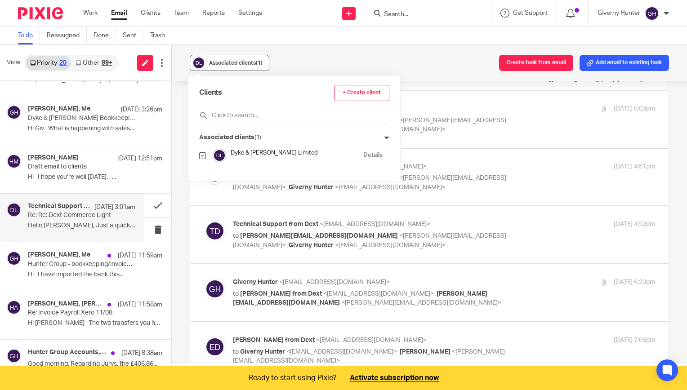
click at [242, 62] on span "Associated clients (1)" at bounding box center [236, 62] width 54 height 5
click at [62, 272] on p "Hi I have imported the bank this..." at bounding box center [81, 275] width 107 height 8
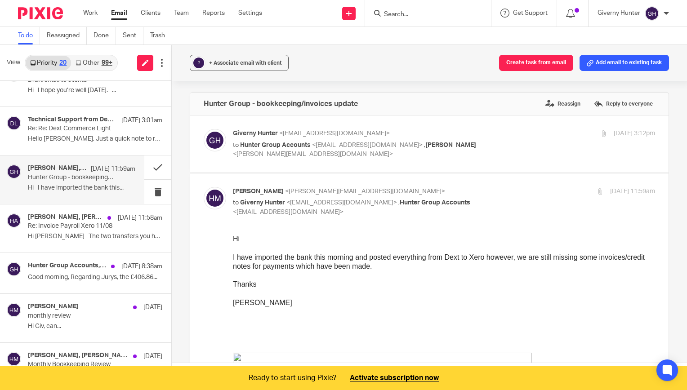
scroll to position [366, 0]
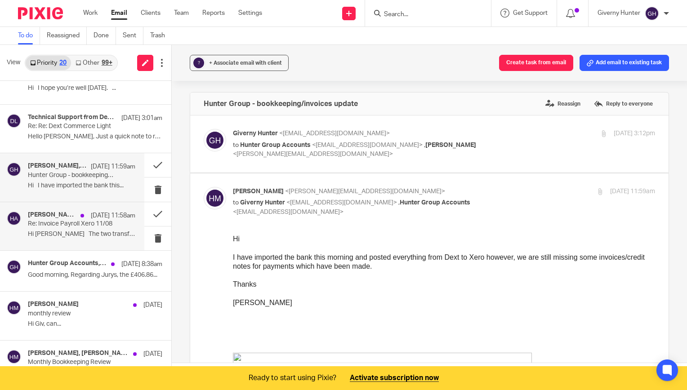
click at [75, 231] on p "Hi Alexa The two transfers you have..." at bounding box center [81, 235] width 107 height 8
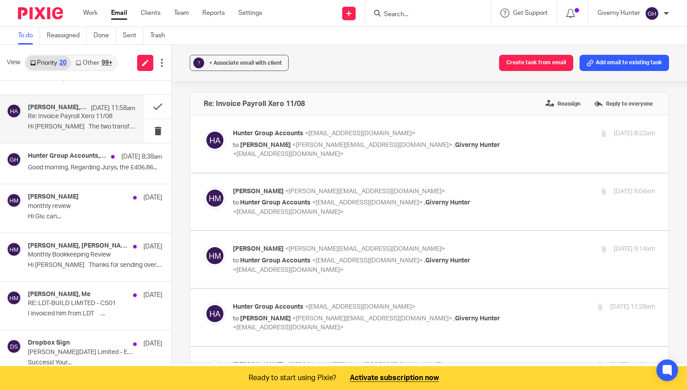
scroll to position [474, 0]
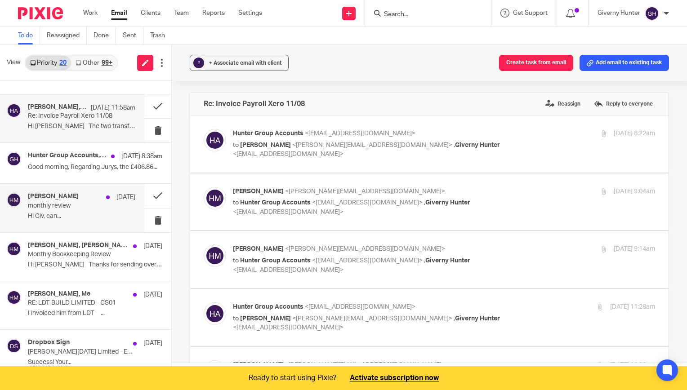
click at [79, 202] on p "monthly review" at bounding box center [71, 206] width 86 height 8
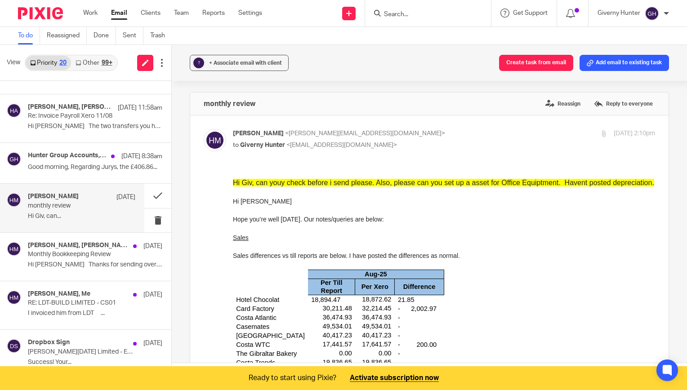
scroll to position [0, 0]
click at [243, 65] on span "+ Associate email with client" at bounding box center [245, 62] width 73 height 5
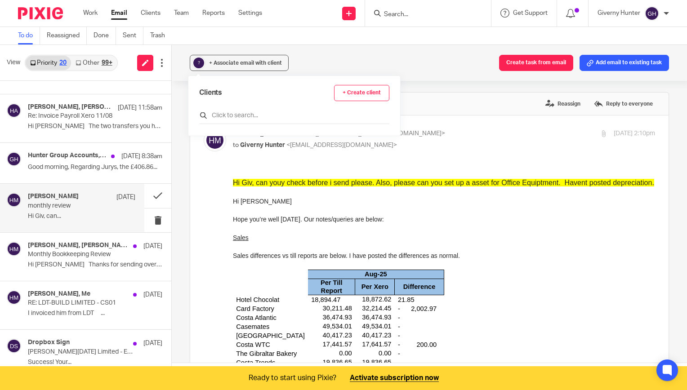
click at [238, 116] on input "text" at bounding box center [294, 115] width 190 height 9
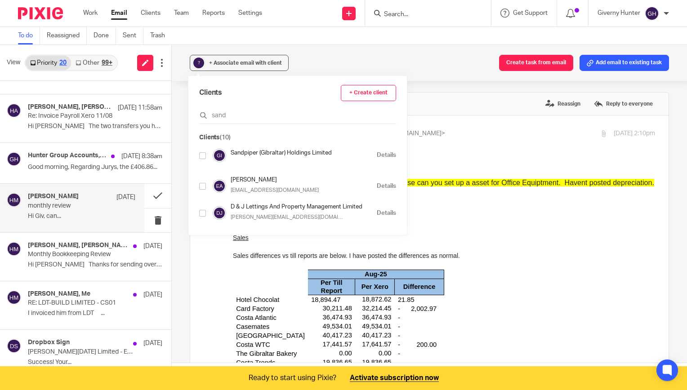
type input "sand"
click at [246, 146] on div "Clients (10) Sandpiper (Gibraltar) Holdings Limited Details Ellis, Andrew sales…" at bounding box center [297, 178] width 197 height 90
click at [206, 156] on div "Sandpiper (Gibraltar) Holdings Limited Details" at bounding box center [297, 155] width 197 height 13
click at [203, 155] on input "checkbox" at bounding box center [202, 155] width 7 height 7
checkbox input "true"
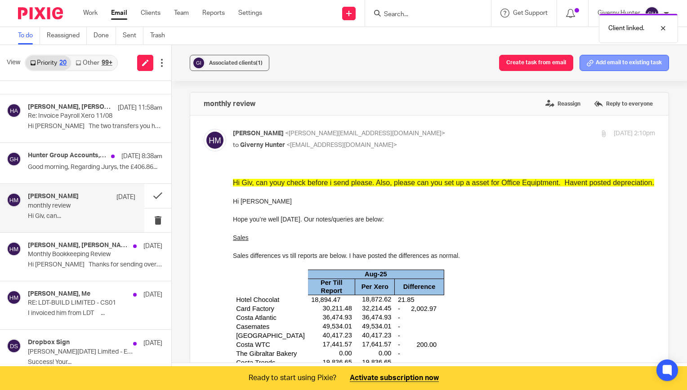
click at [602, 62] on button "Add email to existing task" at bounding box center [625, 63] width 90 height 16
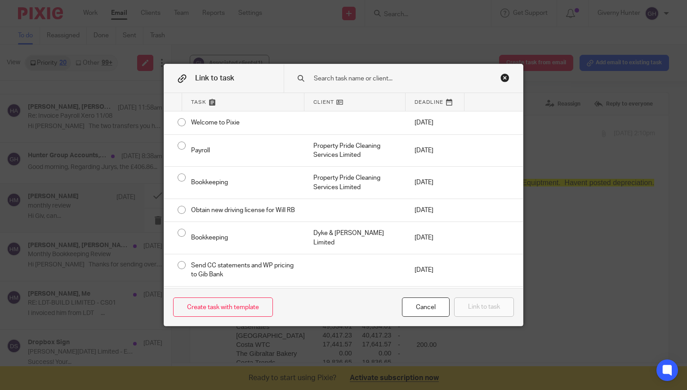
click at [501, 76] on div "Close this dialog window" at bounding box center [505, 77] width 9 height 9
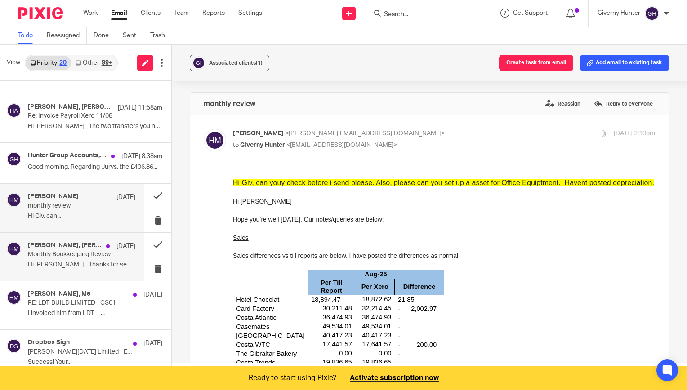
scroll to position [509, 0]
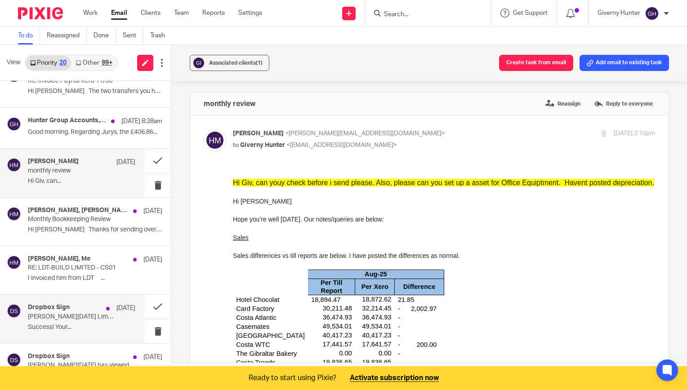
click at [79, 324] on p "Success! Your..." at bounding box center [81, 328] width 107 height 8
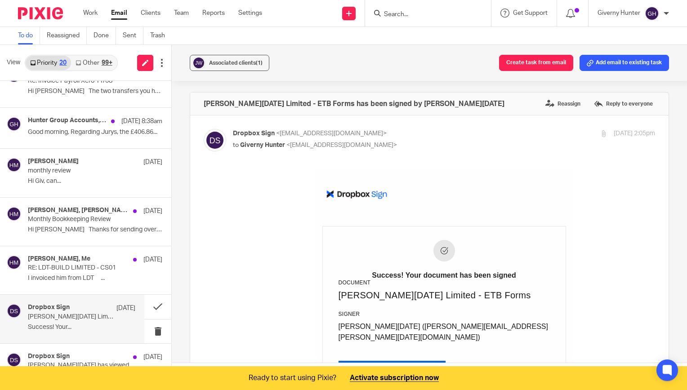
scroll to position [1, 0]
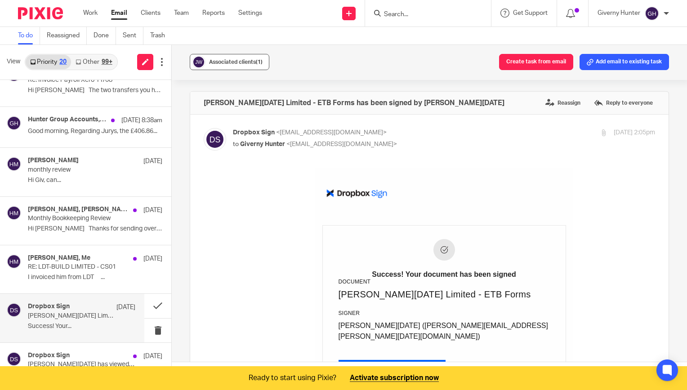
click at [251, 65] on div "Associated clients (1)" at bounding box center [236, 62] width 54 height 9
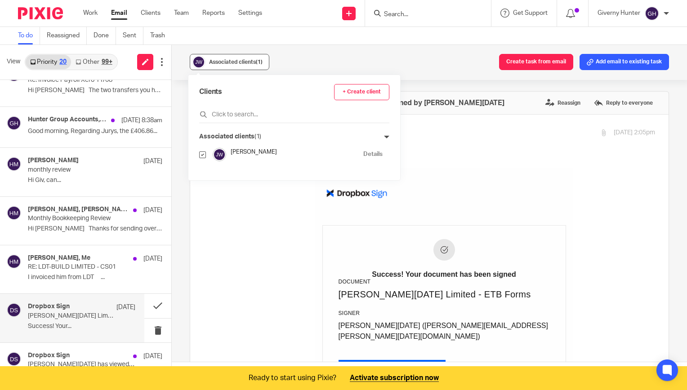
click at [251, 65] on div "Associated clients (1)" at bounding box center [236, 62] width 54 height 9
click at [201, 155] on input "checkbox" at bounding box center [202, 155] width 7 height 7
checkbox input "false"
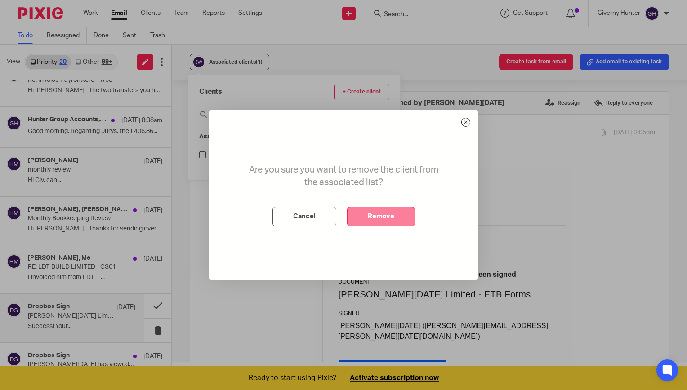
click at [375, 215] on button "Remove" at bounding box center [381, 217] width 68 height 20
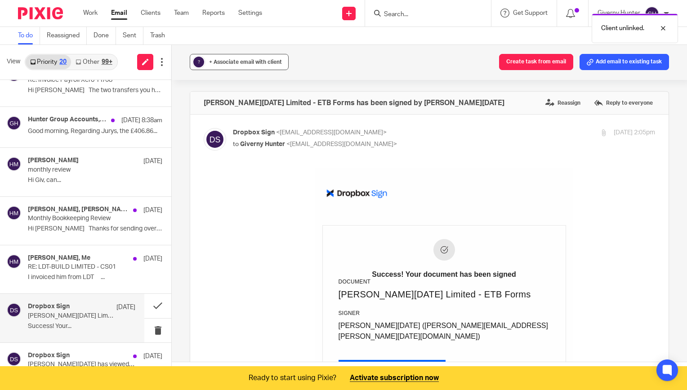
click at [232, 58] on div "+ Associate email with client" at bounding box center [245, 62] width 73 height 9
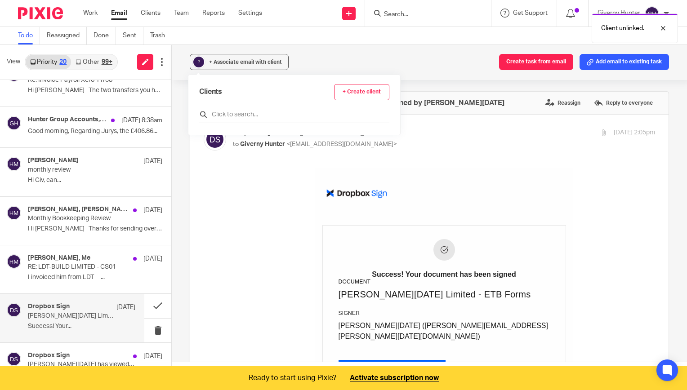
click at [253, 118] on input "text" at bounding box center [294, 114] width 190 height 9
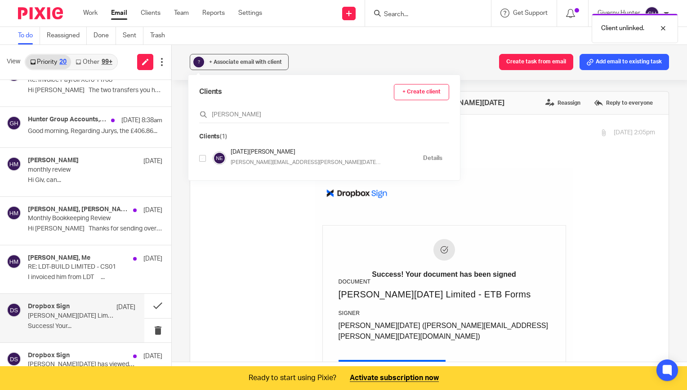
type input "edward"
click at [204, 161] on input "checkbox" at bounding box center [202, 158] width 7 height 7
checkbox input "true"
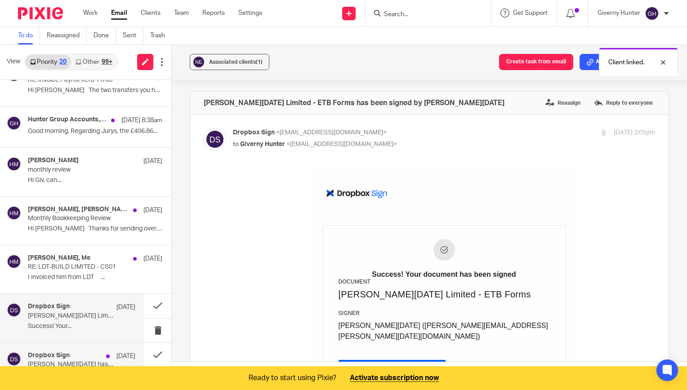
click at [82, 352] on div "Dropbox Sign 21 Sep" at bounding box center [81, 356] width 107 height 9
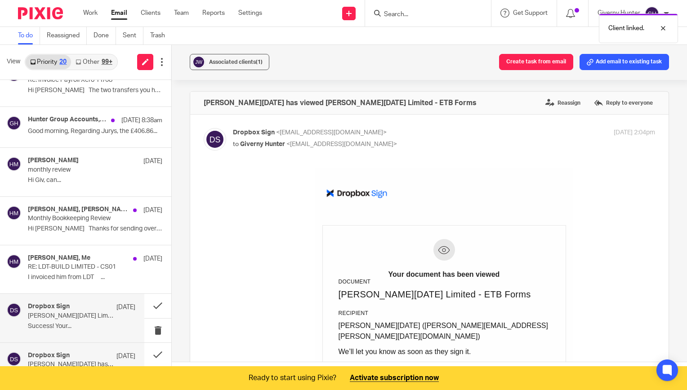
scroll to position [22, 0]
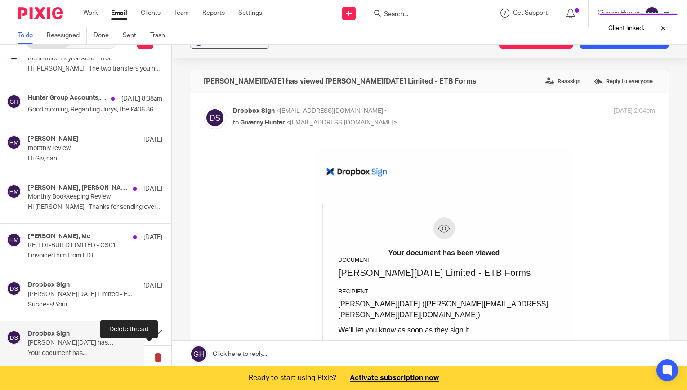
click at [149, 356] on button at bounding box center [157, 358] width 27 height 24
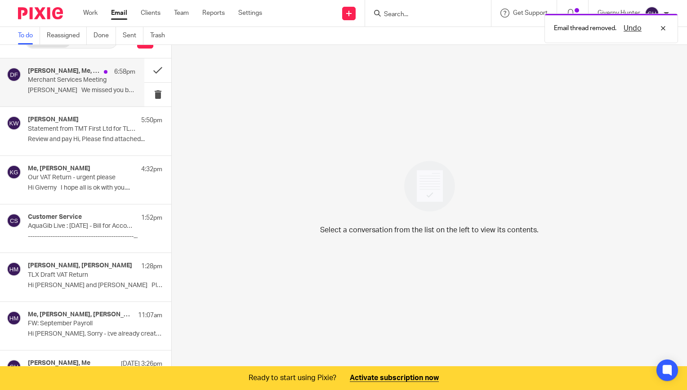
scroll to position [0, 0]
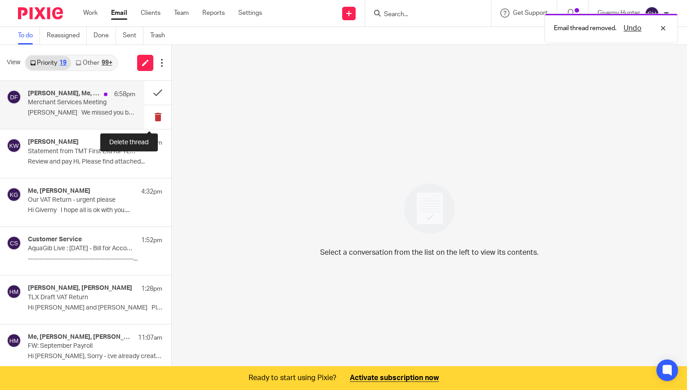
click at [148, 118] on button at bounding box center [157, 117] width 27 height 24
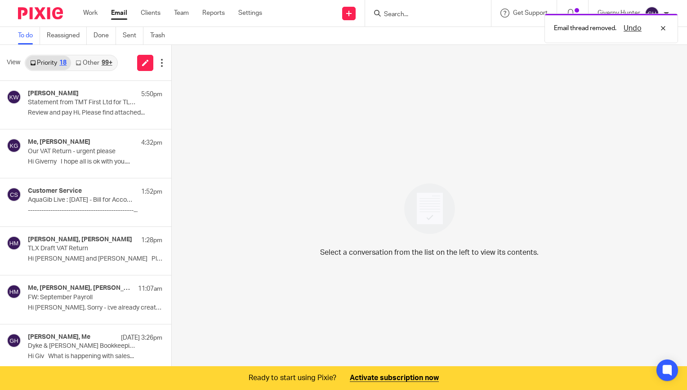
click at [99, 67] on link "Other 99+" at bounding box center [93, 63] width 45 height 14
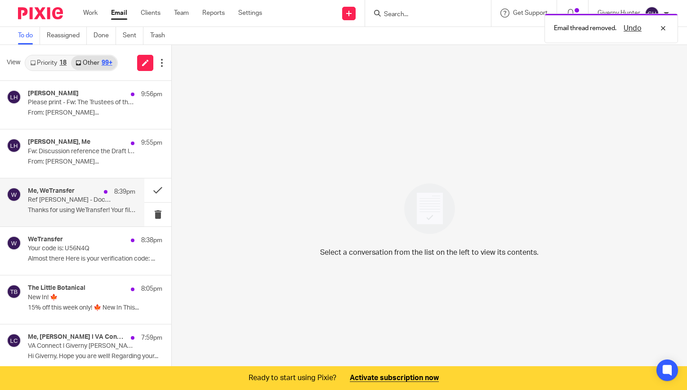
click at [92, 211] on p "Thanks for using WeTransfer! Your files were..." at bounding box center [81, 211] width 107 height 8
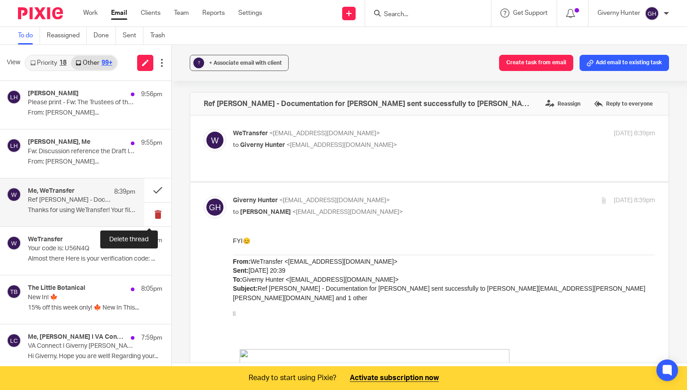
click at [148, 210] on button at bounding box center [157, 215] width 27 height 24
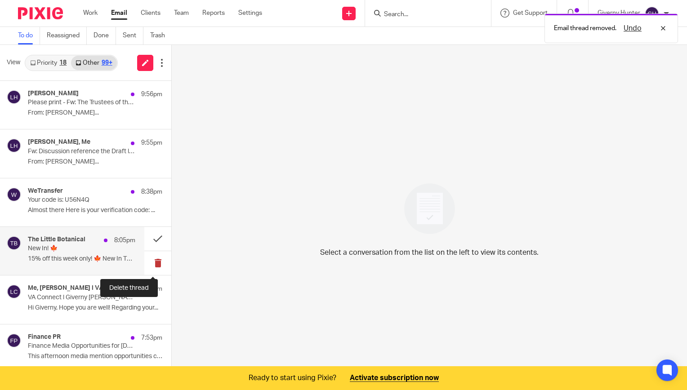
click at [150, 260] on button at bounding box center [157, 263] width 27 height 24
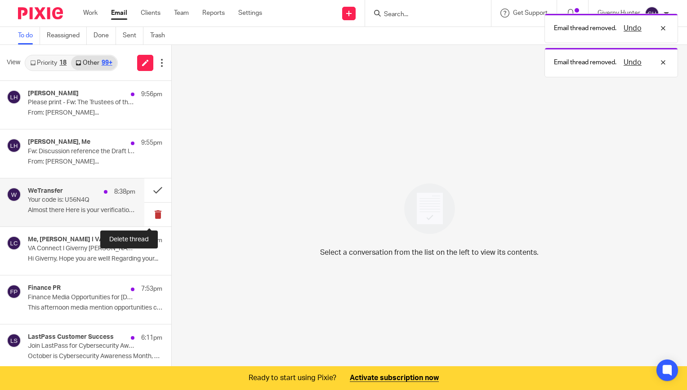
click at [151, 213] on button at bounding box center [157, 215] width 27 height 24
click at [81, 212] on p "Hi Giverny, Hope you are well! Regarding your..." at bounding box center [81, 211] width 107 height 8
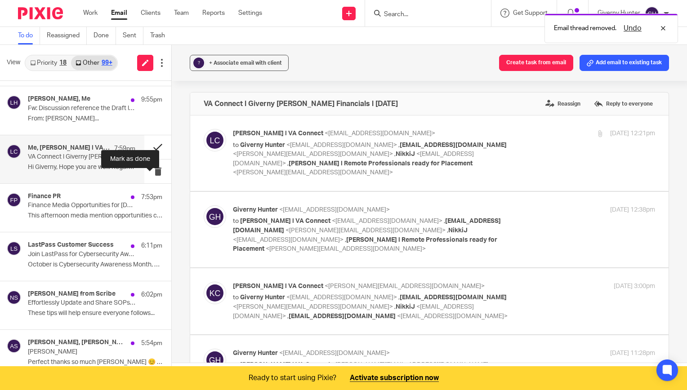
scroll to position [54, 0]
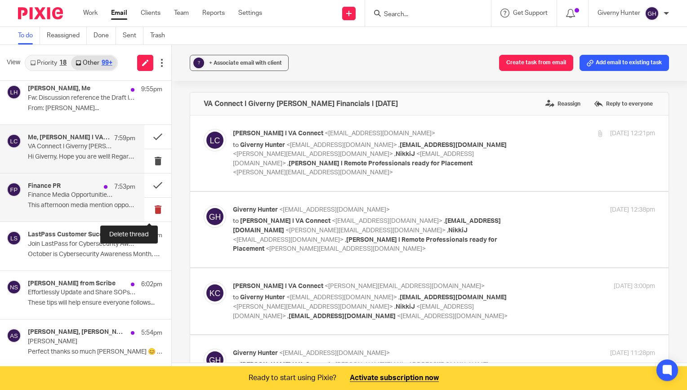
click at [146, 207] on button at bounding box center [157, 210] width 27 height 24
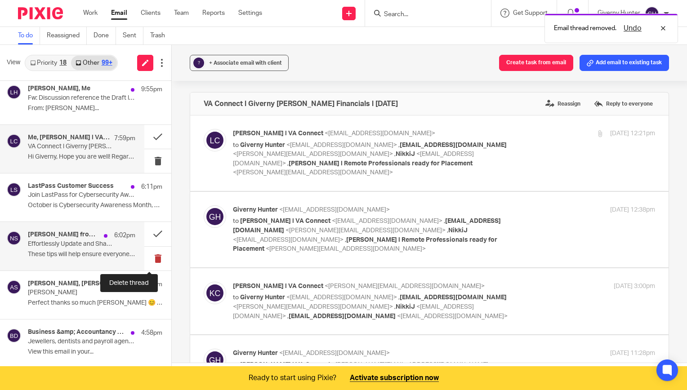
click at [147, 260] on button at bounding box center [157, 259] width 27 height 24
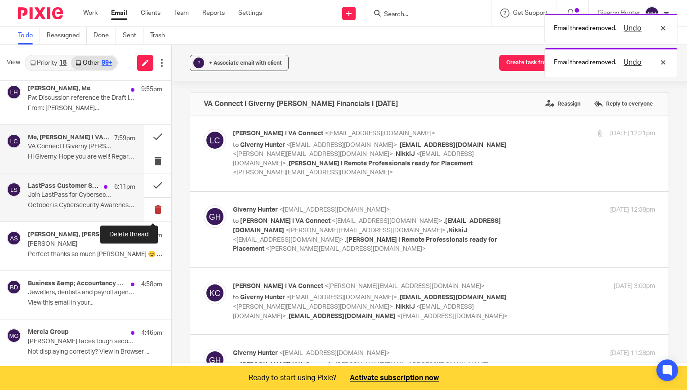
click at [155, 210] on button at bounding box center [157, 210] width 27 height 24
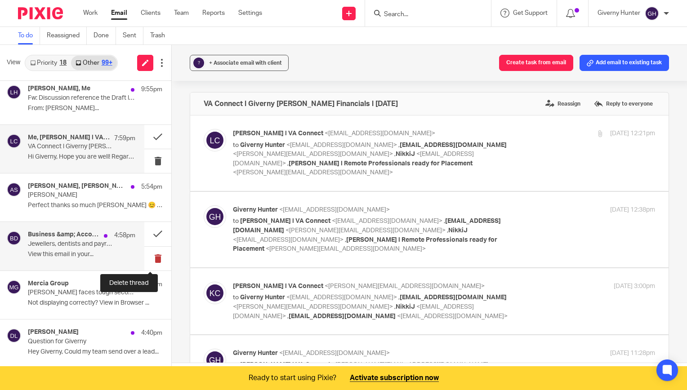
click at [149, 254] on button at bounding box center [157, 259] width 27 height 24
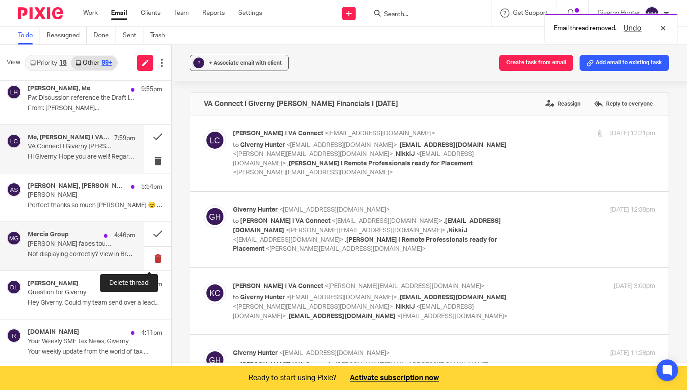
click at [148, 262] on button at bounding box center [157, 259] width 27 height 24
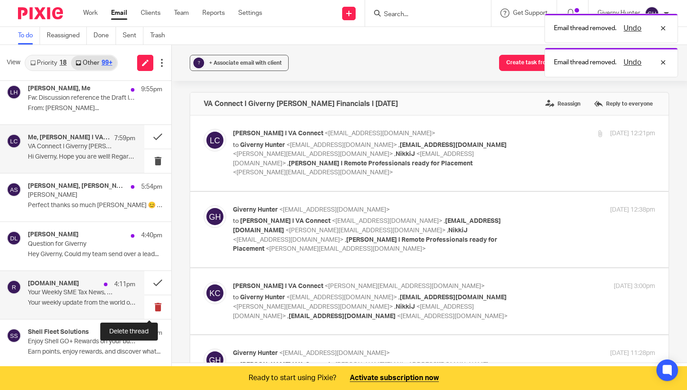
click at [149, 305] on button at bounding box center [157, 308] width 27 height 24
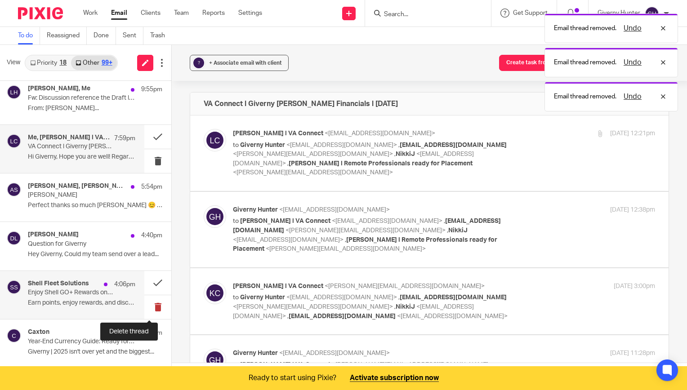
click at [146, 303] on button at bounding box center [157, 308] width 27 height 24
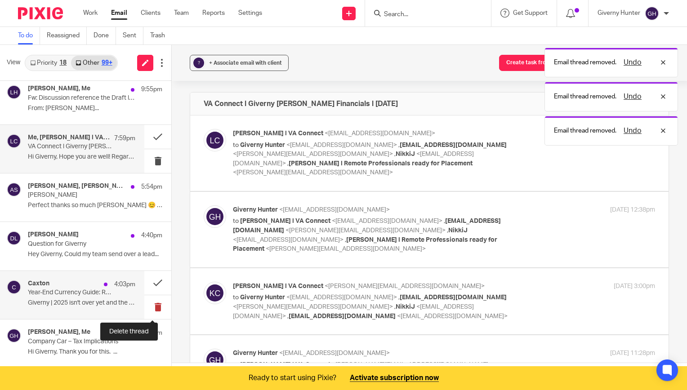
click at [146, 304] on button at bounding box center [157, 308] width 27 height 24
click at [85, 289] on p "Company Car – Tax Implications" at bounding box center [71, 293] width 86 height 8
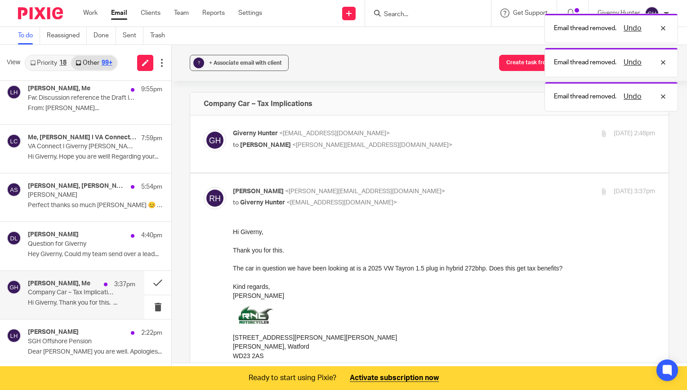
scroll to position [0, 0]
click at [244, 69] on button "? + Associate email with client" at bounding box center [239, 63] width 99 height 16
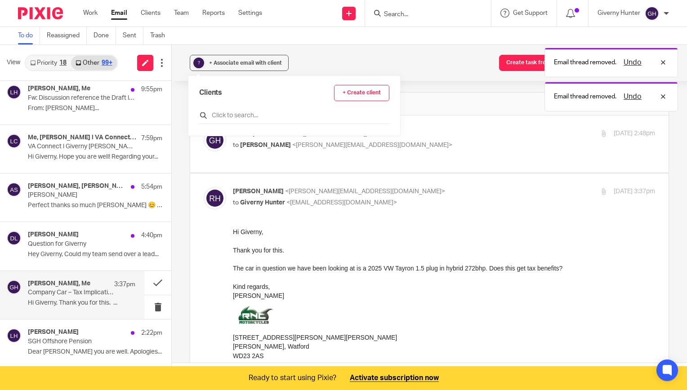
click at [254, 114] on input "text" at bounding box center [294, 115] width 190 height 9
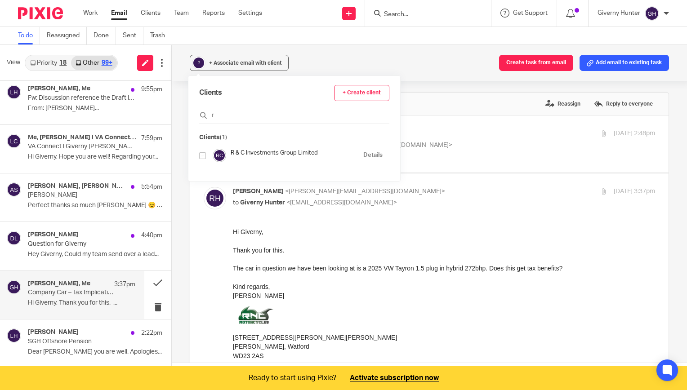
type input "r"
click at [202, 158] on input "checkbox" at bounding box center [202, 155] width 7 height 7
checkbox input "true"
click at [423, 85] on div "? + Associate email with client Create task from email Add email to existing ta…" at bounding box center [429, 217] width 515 height 345
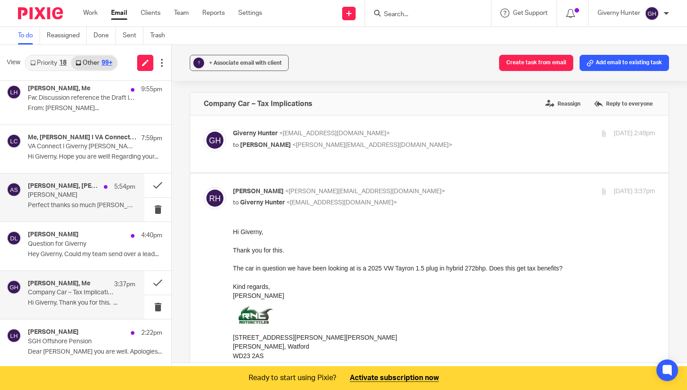
click at [73, 193] on p "Linda Bailey" at bounding box center [71, 196] width 86 height 8
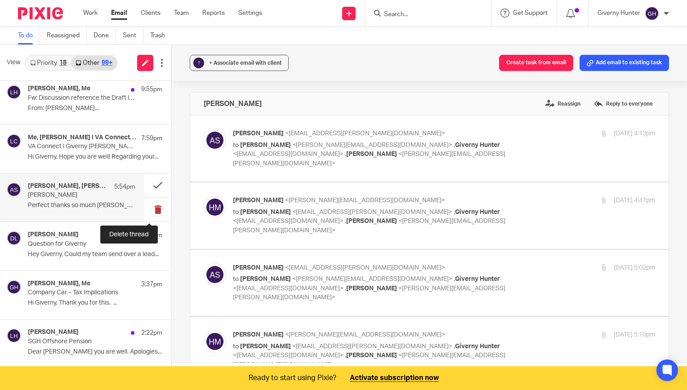
click at [148, 204] on button at bounding box center [157, 210] width 27 height 24
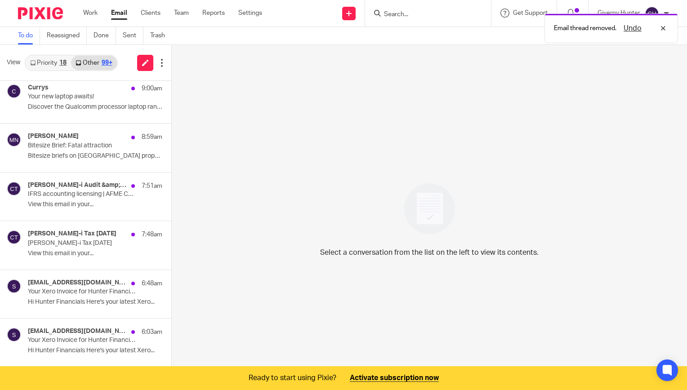
scroll to position [1080, 0]
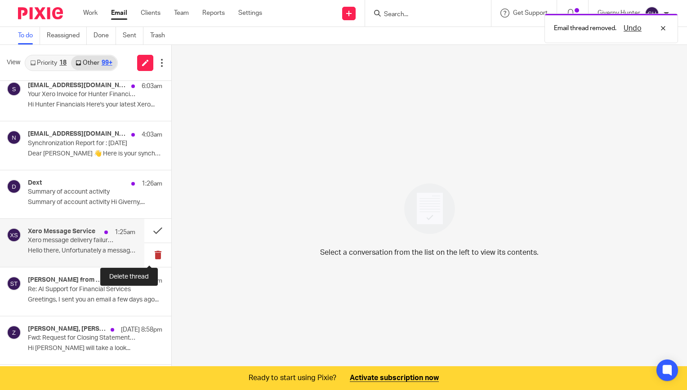
click at [157, 254] on button at bounding box center [157, 255] width 27 height 24
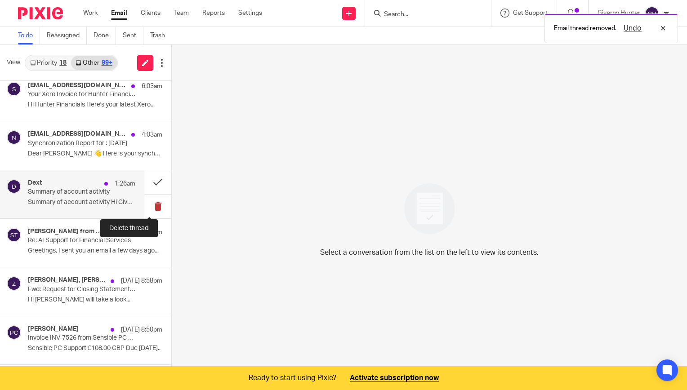
click at [150, 202] on button at bounding box center [157, 207] width 27 height 24
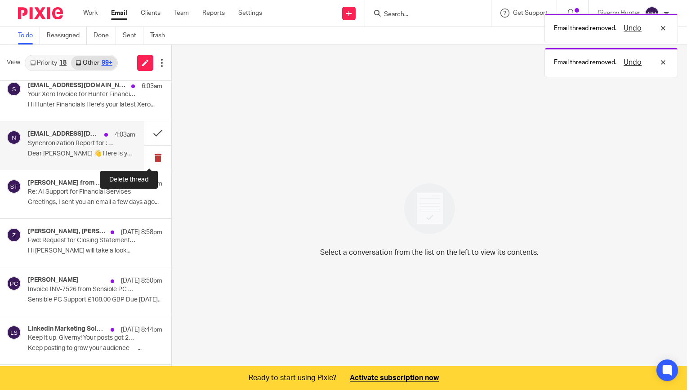
click at [144, 152] on button at bounding box center [157, 158] width 27 height 24
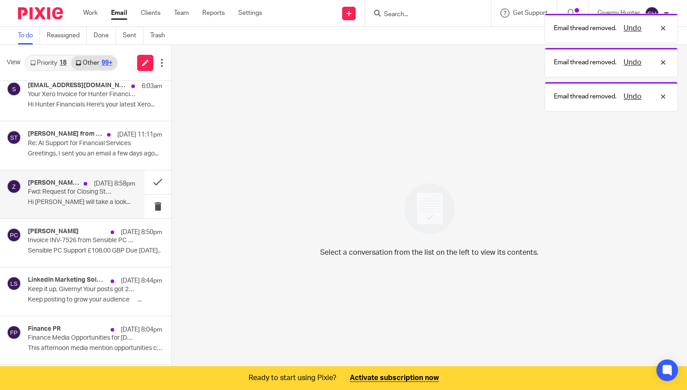
click at [68, 193] on div "John Hunter, ZuperKlin 24 Sep 8:58pm Fwd: Request for Closing Statements – Brid…" at bounding box center [81, 194] width 107 height 30
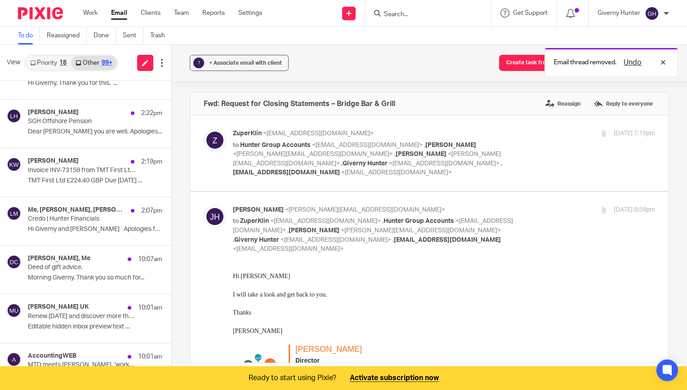
scroll to position [0, 0]
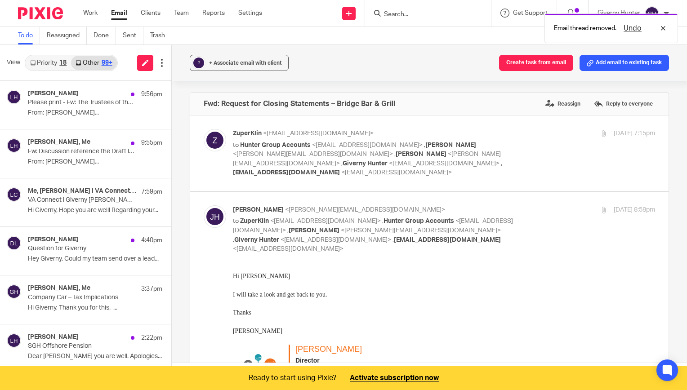
click at [45, 67] on link "Priority 18" at bounding box center [48, 63] width 45 height 14
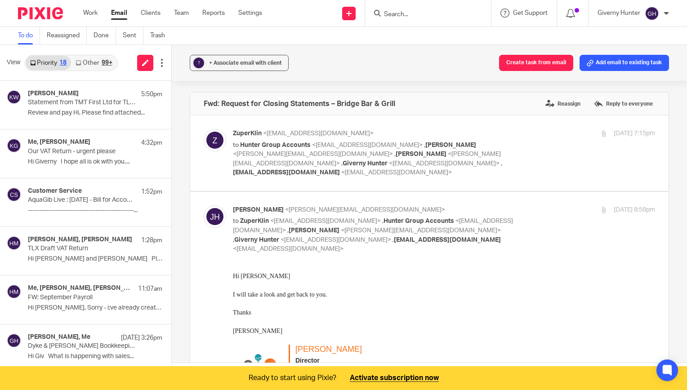
click at [430, 32] on div "To do Reassigned Done Sent Trash" at bounding box center [343, 36] width 687 height 18
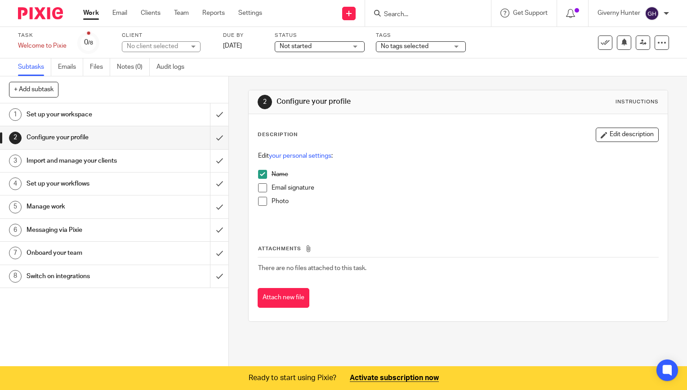
click at [258, 188] on span at bounding box center [262, 188] width 9 height 9
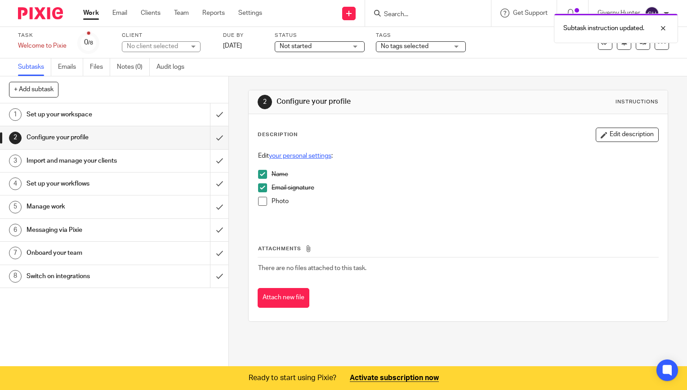
click at [298, 156] on link "your personal settings" at bounding box center [300, 156] width 63 height 6
click at [260, 203] on span at bounding box center [262, 201] width 9 height 9
click at [88, 162] on h1 "Import and manage your clients" at bounding box center [85, 160] width 116 height 13
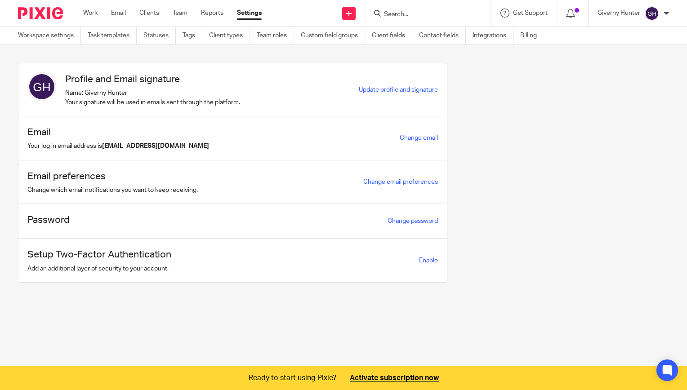
click at [42, 87] on img at bounding box center [41, 86] width 29 height 29
click at [386, 89] on span "Update profile and signature" at bounding box center [398, 90] width 79 height 6
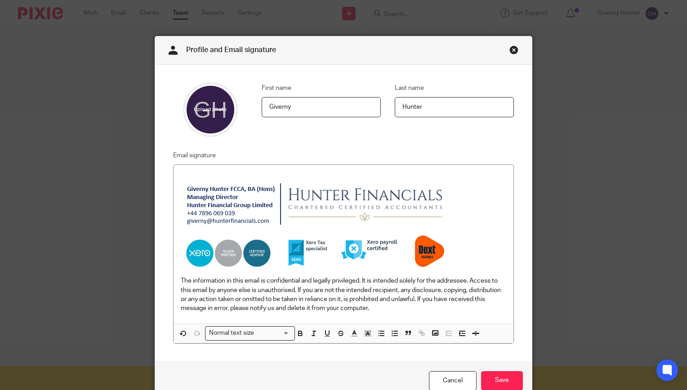
scroll to position [44, 0]
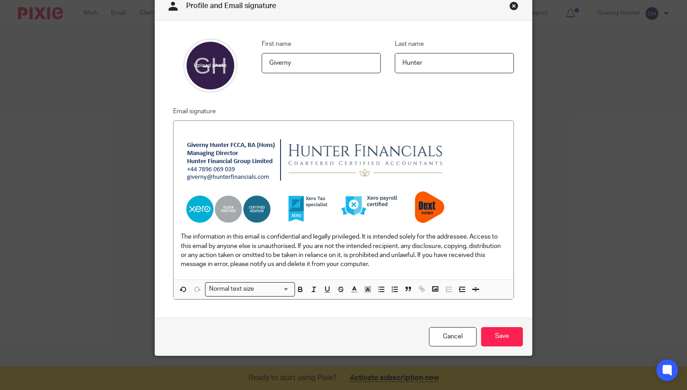
click at [193, 55] on input "file" at bounding box center [211, 66] width 54 height 54
type input "C:\fakepath\GH LinkedIn Photo.jpg"
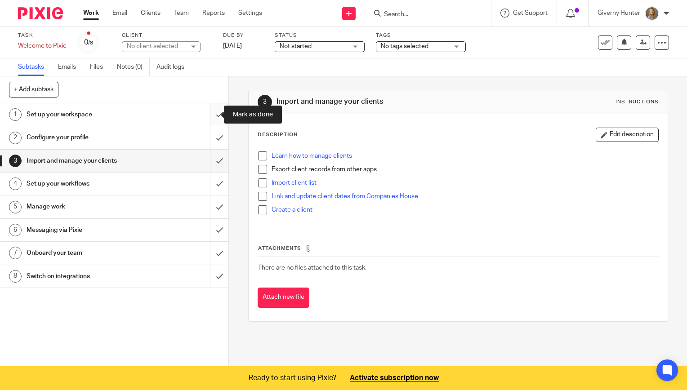
click at [213, 116] on input "submit" at bounding box center [114, 114] width 228 height 22
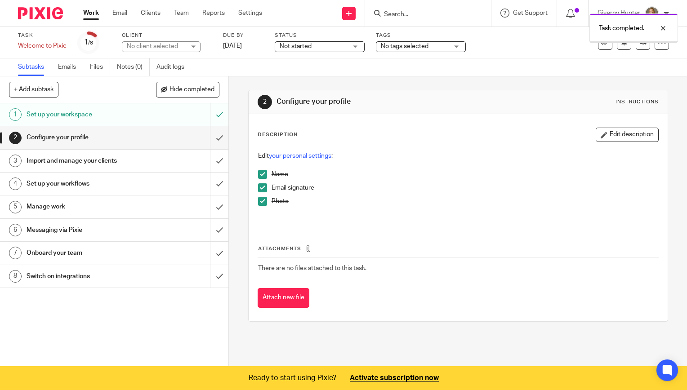
click at [209, 135] on input "submit" at bounding box center [114, 137] width 228 height 22
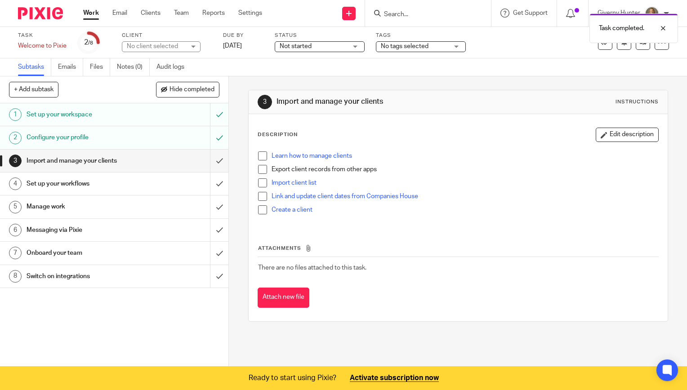
click at [262, 168] on span at bounding box center [262, 169] width 9 height 9
click at [258, 186] on span at bounding box center [262, 183] width 9 height 9
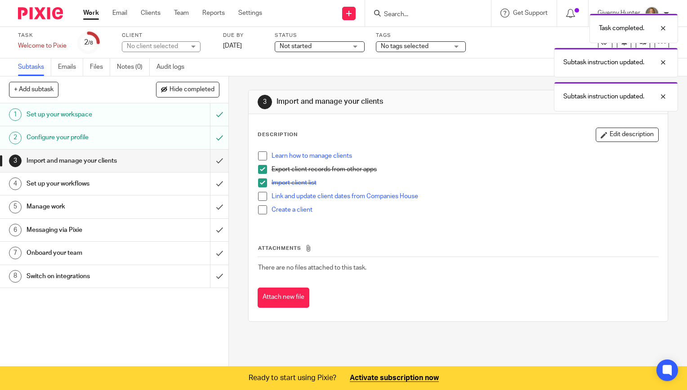
click at [259, 157] on span at bounding box center [262, 156] width 9 height 9
click at [264, 211] on span at bounding box center [262, 210] width 9 height 9
click at [309, 199] on p "Link and update client dates from Companies House" at bounding box center [465, 196] width 387 height 9
click at [310, 190] on div "Import client list" at bounding box center [465, 185] width 387 height 13
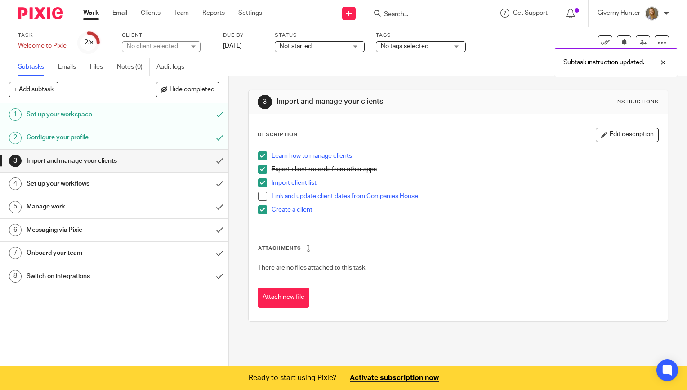
click at [312, 194] on link "Link and update client dates from Companies House" at bounding box center [345, 196] width 147 height 6
click at [351, 187] on div "Import client list" at bounding box center [465, 185] width 387 height 13
click at [347, 193] on link "Link and update client dates from Companies House" at bounding box center [345, 196] width 147 height 6
click at [260, 196] on span at bounding box center [262, 196] width 9 height 9
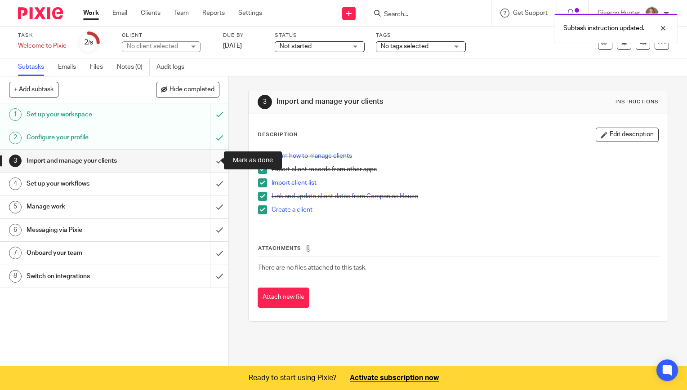
click at [213, 162] on input "submit" at bounding box center [114, 161] width 228 height 22
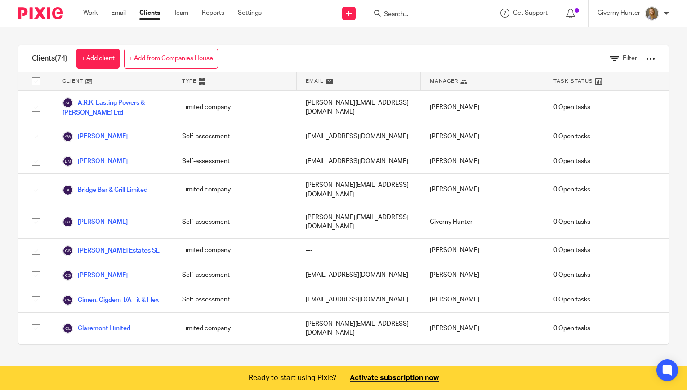
click at [632, 62] on div "Filter" at bounding box center [626, 58] width 58 height 27
click at [646, 61] on div at bounding box center [650, 58] width 9 height 9
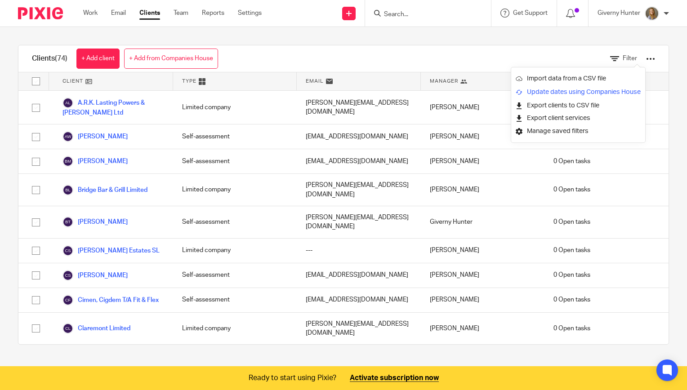
click at [581, 90] on link "Update dates using Companies House" at bounding box center [578, 91] width 125 height 13
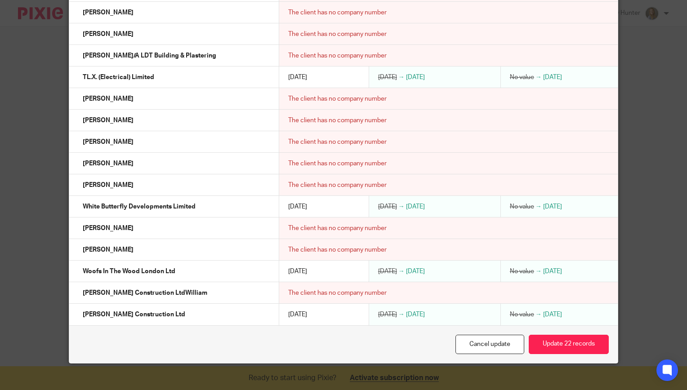
scroll to position [1420, 0]
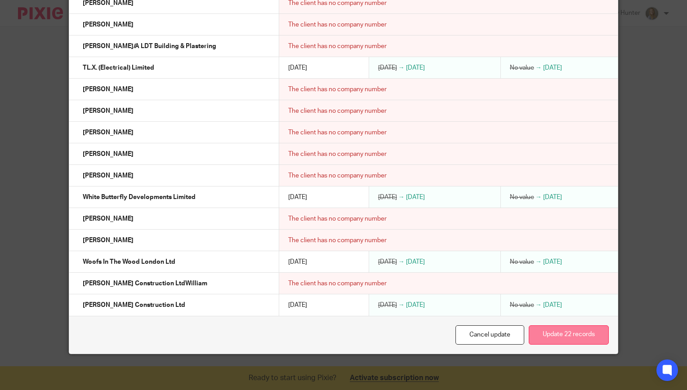
click at [562, 335] on button "Update 22 records" at bounding box center [569, 335] width 80 height 19
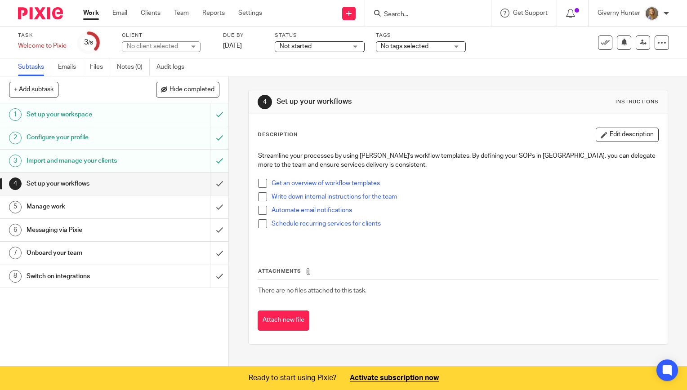
click at [107, 209] on h1 "Manage work" at bounding box center [85, 206] width 116 height 13
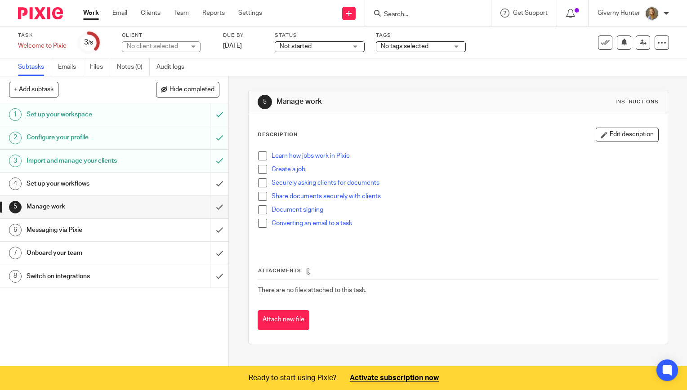
click at [79, 231] on h1 "Messaging via Pixie" at bounding box center [85, 230] width 116 height 13
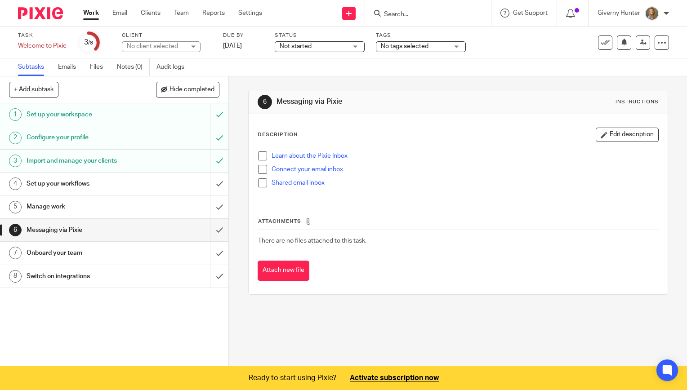
click at [259, 167] on span at bounding box center [262, 169] width 9 height 9
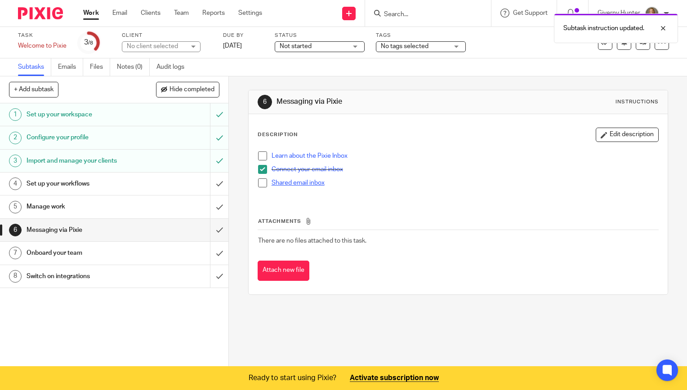
click at [291, 184] on link "Shared email inbox" at bounding box center [298, 183] width 53 height 6
click at [55, 255] on h1 "Onboard your team" at bounding box center [85, 252] width 116 height 13
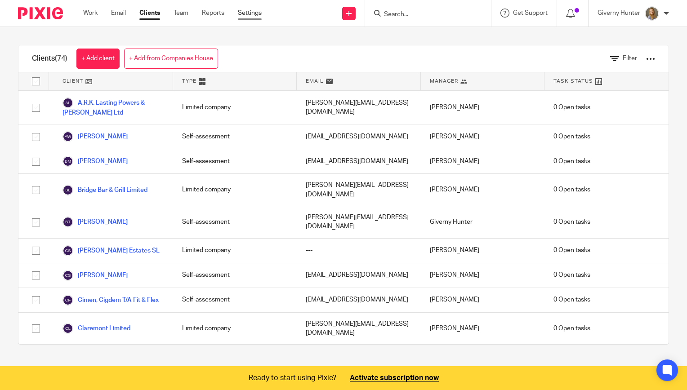
click at [255, 14] on link "Settings" at bounding box center [250, 13] width 24 height 9
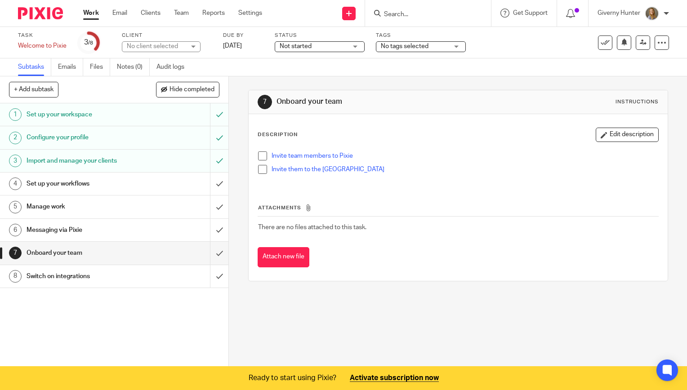
click at [258, 157] on span at bounding box center [262, 156] width 9 height 9
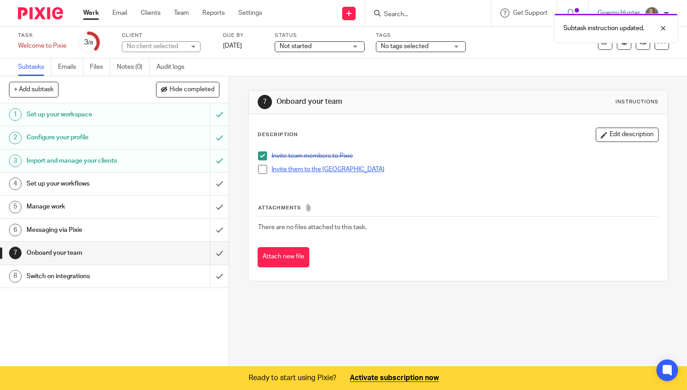
click at [326, 170] on link "Invite them to the Pixie Academy" at bounding box center [328, 169] width 113 height 6
click at [319, 171] on link "Invite them to the Pixie Academy" at bounding box center [328, 169] width 113 height 6
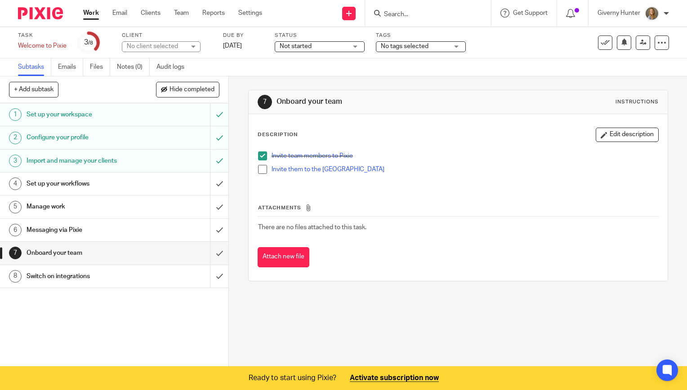
click at [259, 173] on span at bounding box center [262, 169] width 9 height 9
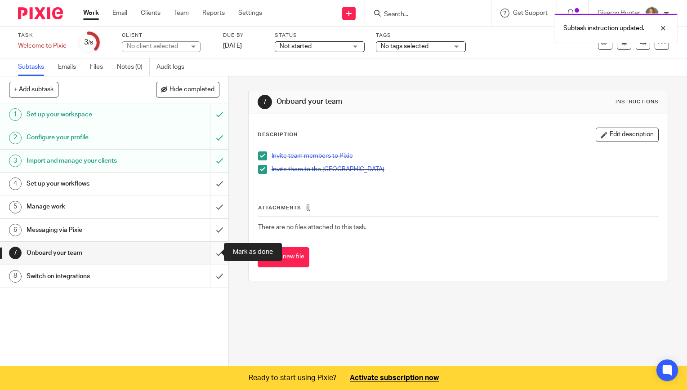
click at [215, 255] on input "submit" at bounding box center [114, 253] width 228 height 22
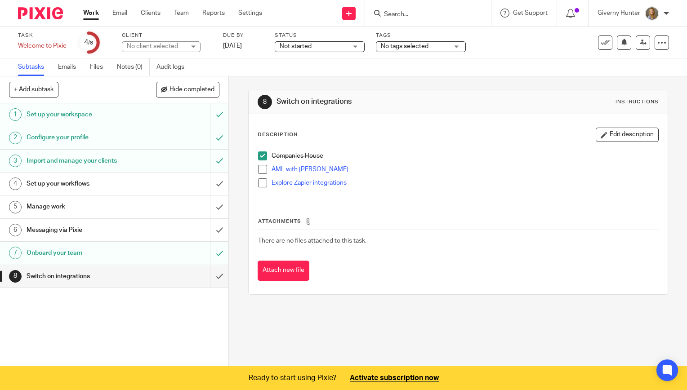
click at [259, 185] on span at bounding box center [262, 183] width 9 height 9
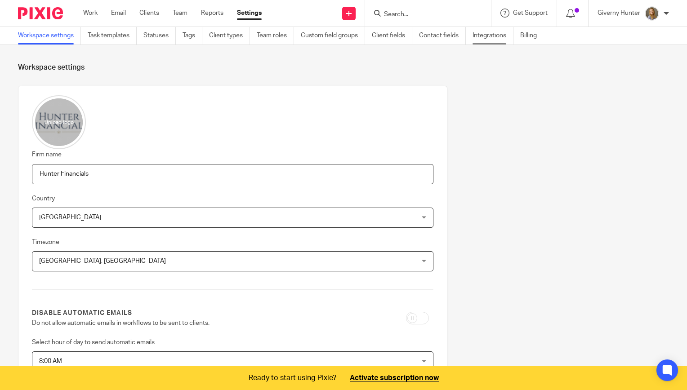
click at [498, 32] on link "Integrations" at bounding box center [493, 36] width 41 height 18
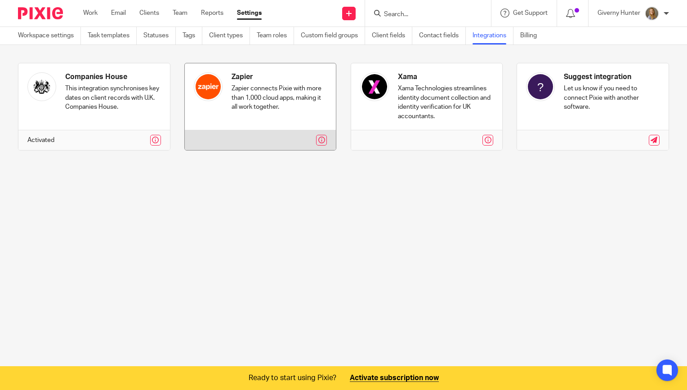
click at [287, 111] on link at bounding box center [261, 106] width 152 height 87
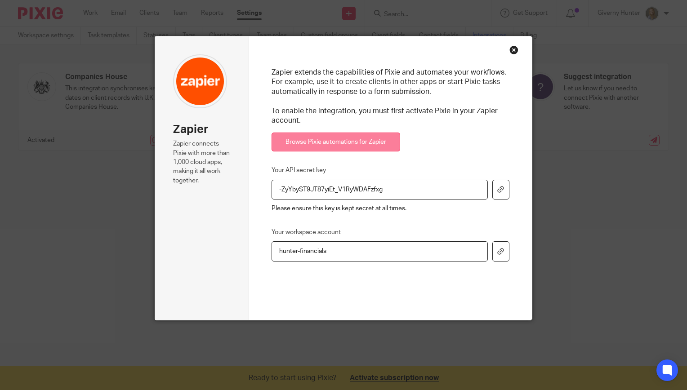
click at [340, 145] on link "Browse Pixie automations for Zapier" at bounding box center [336, 142] width 129 height 19
click at [338, 133] on link "Browse Pixie automations for Zapier" at bounding box center [336, 142] width 129 height 19
click at [365, 141] on link "Browse Pixie automations for Zapier" at bounding box center [336, 142] width 129 height 19
click at [341, 143] on link "Browse Pixie automations for Zapier" at bounding box center [336, 142] width 129 height 19
click at [329, 145] on link "Browse Pixie automations for Zapier" at bounding box center [336, 142] width 129 height 19
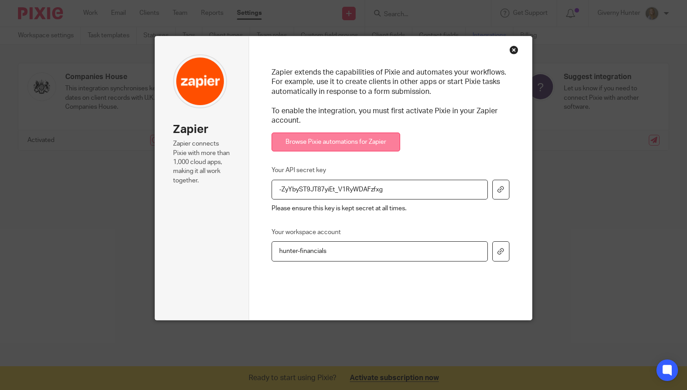
click at [332, 138] on link "Browse Pixie automations for Zapier" at bounding box center [336, 142] width 129 height 19
